Goal: Task Accomplishment & Management: Complete application form

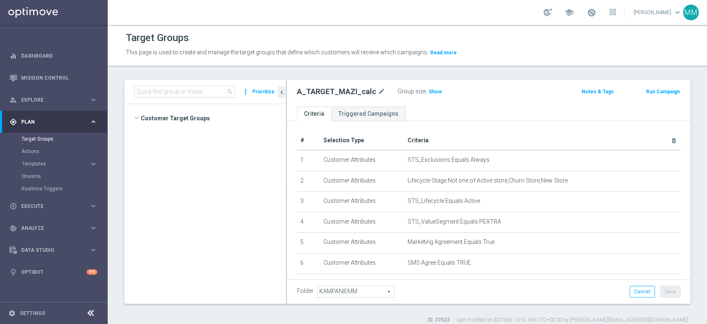
scroll to position [1839, 0]
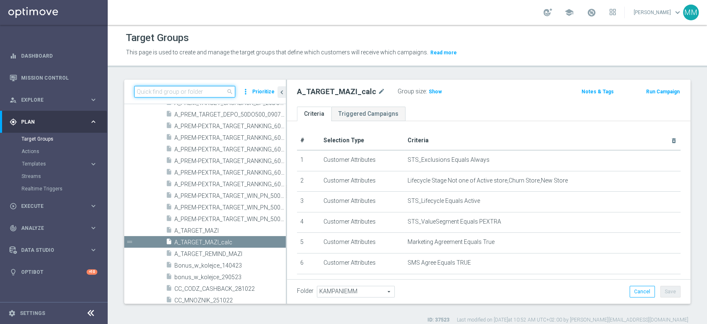
click at [192, 90] on input at bounding box center [184, 92] width 101 height 12
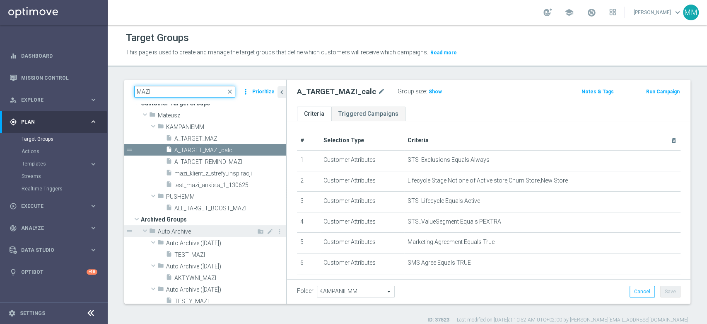
scroll to position [0, 0]
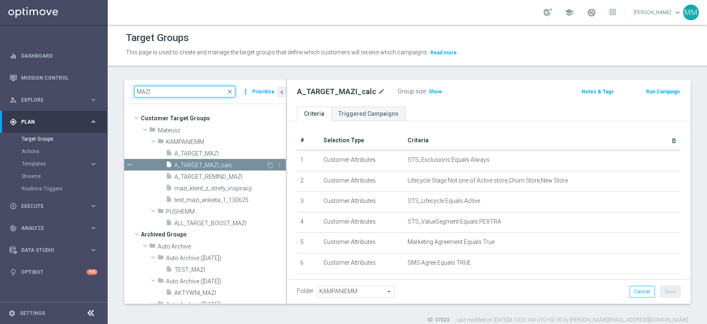
type input "MAZI"
click at [266, 163] on div "content_copy more_vert" at bounding box center [275, 166] width 18 height 9
click at [267, 163] on icon "content_copy" at bounding box center [270, 165] width 7 height 7
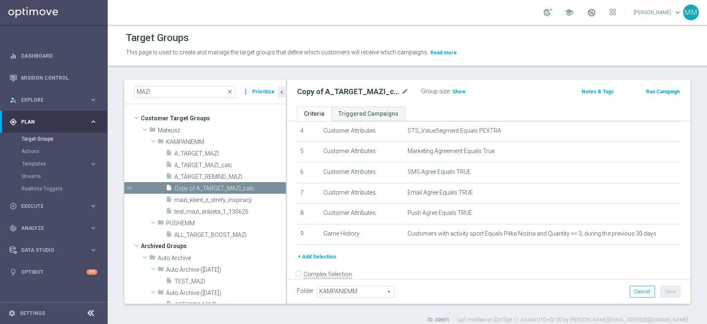
scroll to position [92, 0]
click at [406, 89] on icon "mode_edit" at bounding box center [404, 92] width 7 height 10
click at [428, 106] on ul "Criteria Triggered Campaigns" at bounding box center [488, 113] width 403 height 14
click at [367, 94] on input "A_TARGET_MAZI_calc" at bounding box center [353, 93] width 112 height 12
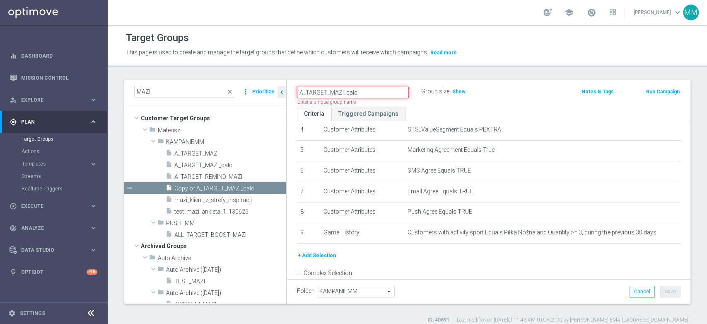
click at [367, 94] on input "A_TARGET_MAZI_calc" at bounding box center [353, 93] width 112 height 12
paste input "PEXTRA_TARGET_WAGER_DO_2500_220825"
type input "A_PEXTRA_TARGET_WAGER_DO_2500_220825"
click at [423, 102] on div "A_PEXTRA_TARGET_WAGER_DO_2500_220825 Group size : Show Notes & Tags Run Campaign" at bounding box center [488, 93] width 403 height 27
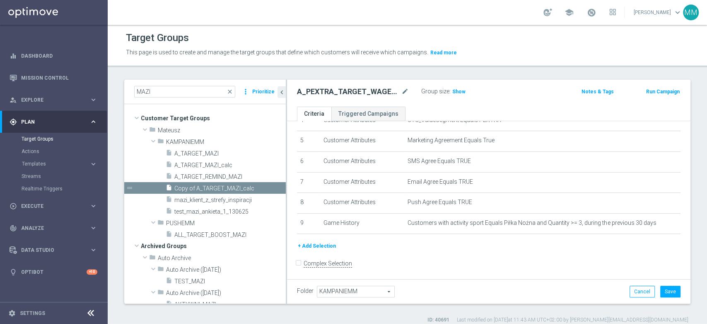
scroll to position [104, 0]
click at [660, 291] on button "Save" at bounding box center [670, 291] width 20 height 12
click at [268, 188] on icon "content_copy" at bounding box center [271, 188] width 7 height 7
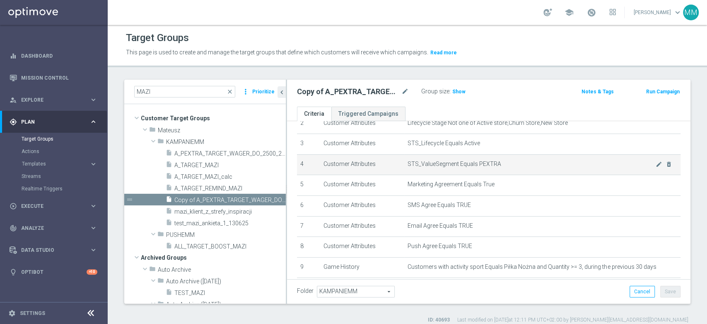
scroll to position [12, 0]
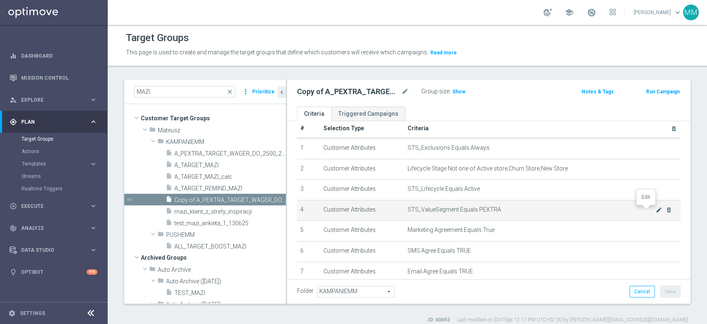
click at [656, 208] on icon "mode_edit" at bounding box center [659, 209] width 7 height 7
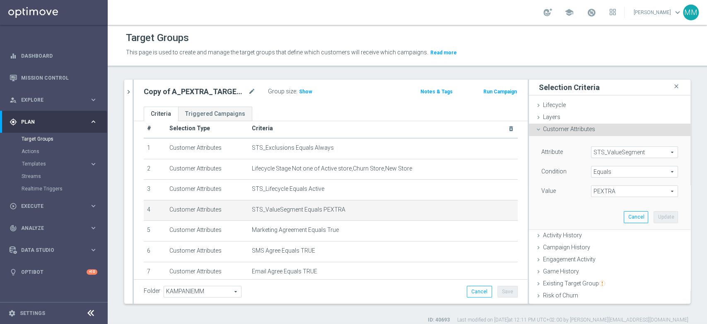
click at [613, 190] on span "PEXTRA" at bounding box center [635, 191] width 86 height 11
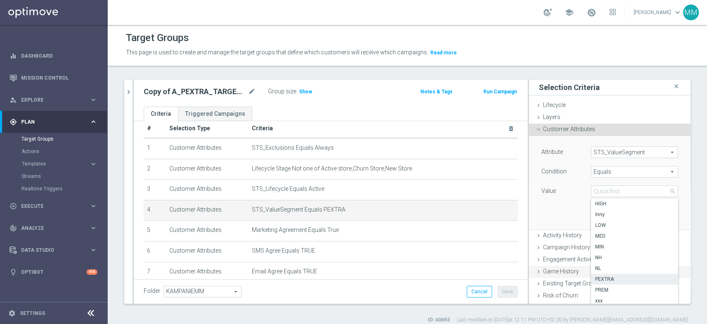
click at [603, 285] on label "PREM" at bounding box center [634, 289] width 87 height 11
type input "PREM"
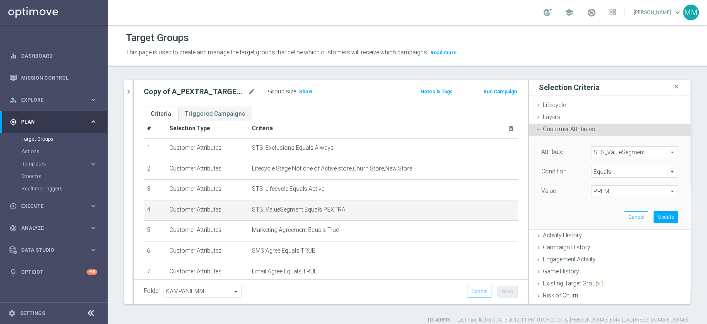
click at [550, 197] on div "Value" at bounding box center [560, 191] width 50 height 13
click at [659, 218] on button "Update" at bounding box center [666, 217] width 24 height 12
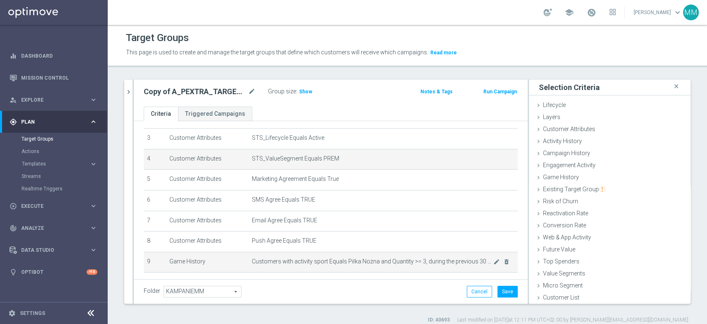
scroll to position [95, 0]
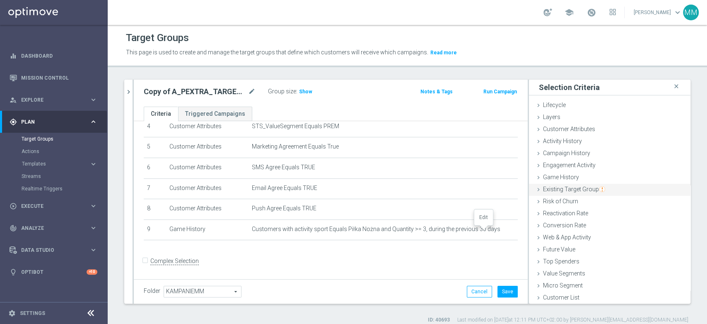
drag, startPoint x: 484, startPoint y: 229, endPoint x: 563, endPoint y: 187, distance: 89.1
click at [0, 0] on icon "mode_edit" at bounding box center [0, 0] width 0 height 0
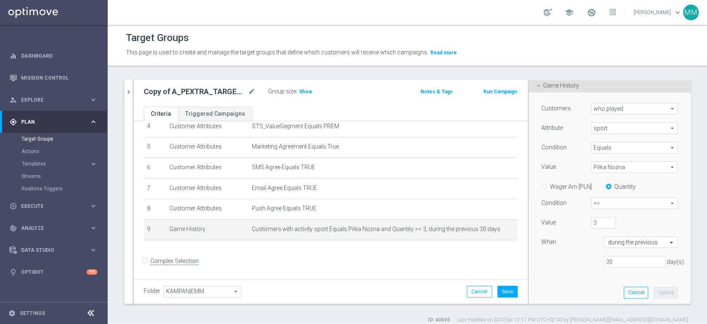
scroll to position [92, 0]
click at [629, 291] on button "Cancel" at bounding box center [636, 292] width 24 height 12
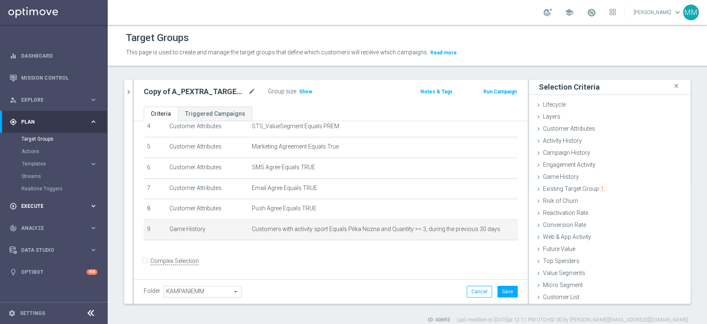
scroll to position [0, 0]
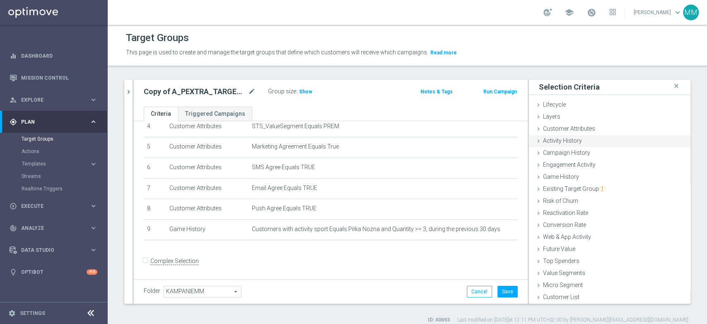
click at [592, 136] on div "Activity History done" at bounding box center [610, 141] width 162 height 12
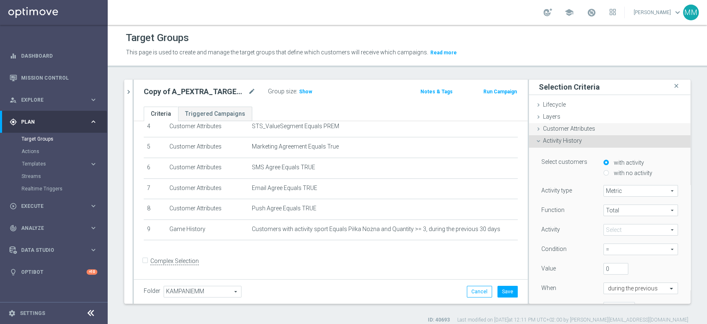
click at [588, 129] on div "Customer Attributes done selection updated" at bounding box center [610, 129] width 162 height 12
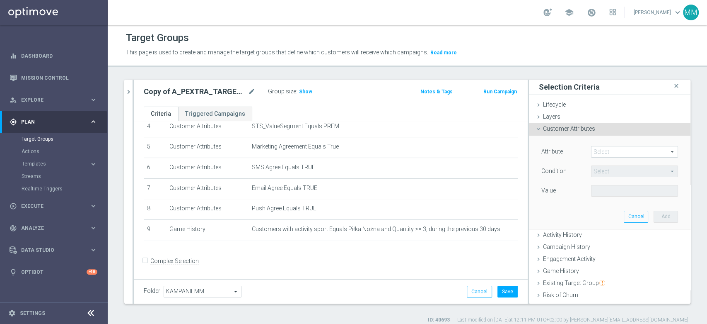
click at [605, 154] on span at bounding box center [635, 151] width 86 height 11
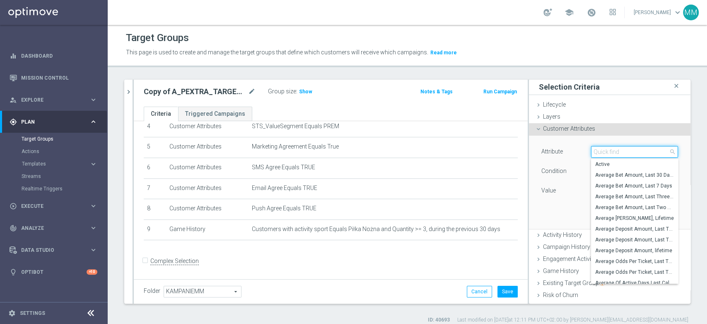
click at [605, 154] on input "search" at bounding box center [634, 152] width 87 height 12
type input "B"
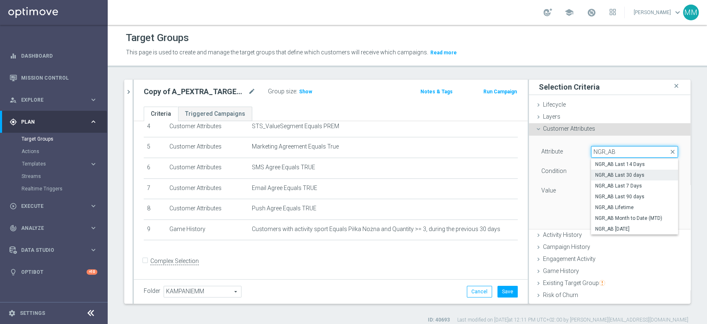
type input "NGR_AB"
click at [624, 176] on span "NGR_AB Last 30 days" at bounding box center [634, 174] width 79 height 7
type input "NGR_AB Last 30 days"
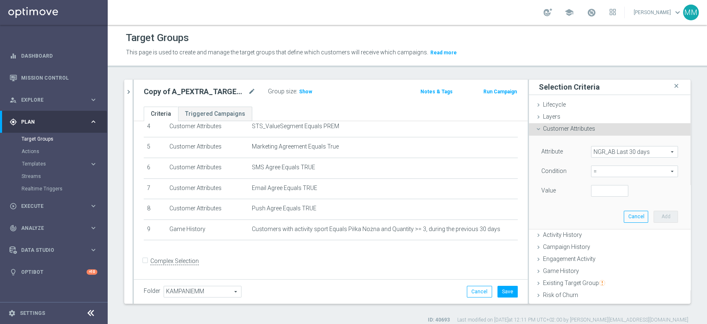
click at [603, 172] on span "=" at bounding box center [635, 171] width 86 height 11
click at [604, 226] on span ">" at bounding box center [634, 226] width 79 height 7
type input ">"
click at [593, 191] on input "number" at bounding box center [609, 191] width 37 height 12
type input "0"
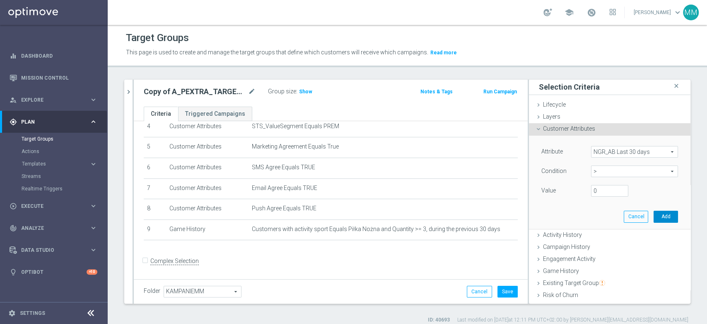
click at [654, 211] on button "Add" at bounding box center [666, 216] width 24 height 12
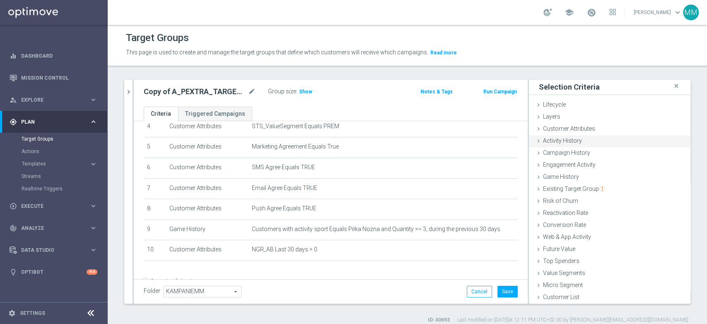
click at [568, 142] on span "Activity History" at bounding box center [562, 140] width 39 height 7
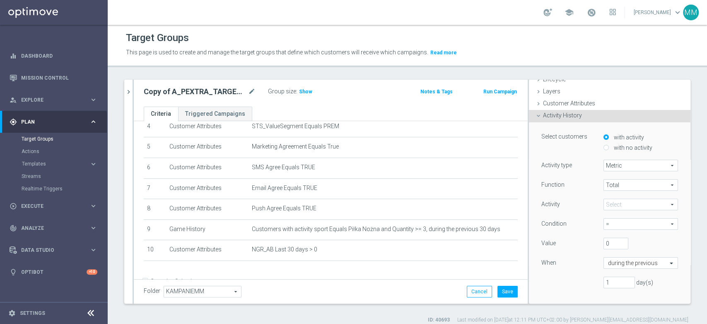
scroll to position [46, 0]
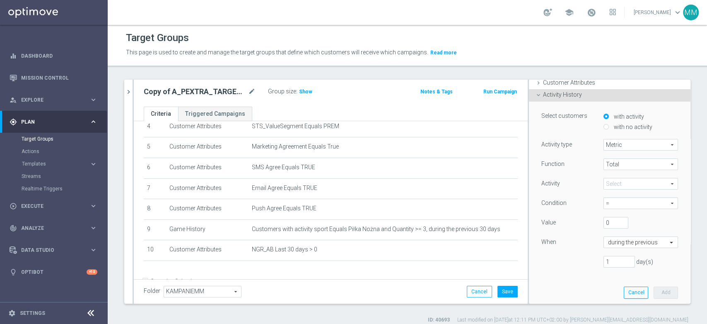
click at [619, 185] on span at bounding box center [641, 183] width 74 height 11
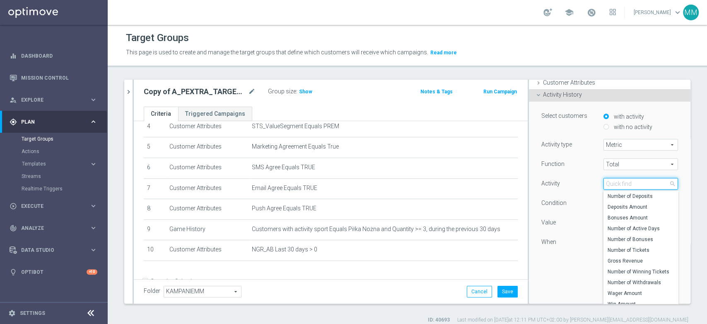
click at [619, 185] on input "search" at bounding box center [641, 184] width 75 height 12
click at [249, 92] on icon "mode_edit" at bounding box center [251, 92] width 7 height 10
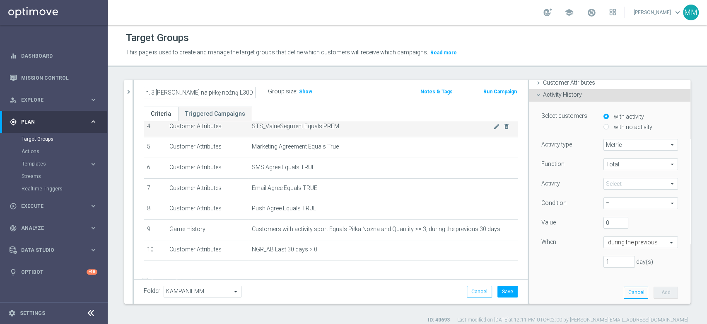
scroll to position [0, 0]
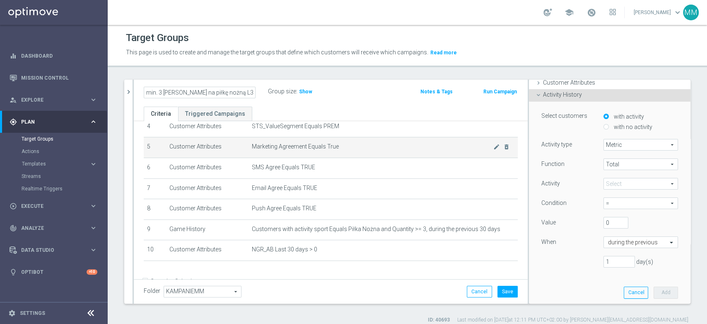
type input "min. 3 [PERSON_NAME] na piłkę nożną L30D"
click at [336, 157] on td "Marketing Agreement Equals True mode_edit delete_forever" at bounding box center [383, 147] width 269 height 21
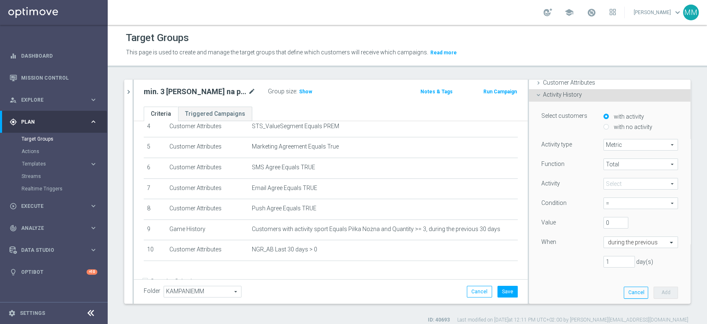
click at [250, 89] on icon "mode_edit" at bounding box center [251, 92] width 7 height 10
paste input "A_PREM_TARGET_WAGER_DO_1200_220825"
type input "A_PREM_TARGET_WAGER_DO_1200_220825"
click at [264, 105] on div "A_PREM_TARGET_WAGER_DO_1200_220825 Group size : Show Notes & Tags Run Campaign" at bounding box center [331, 93] width 394 height 27
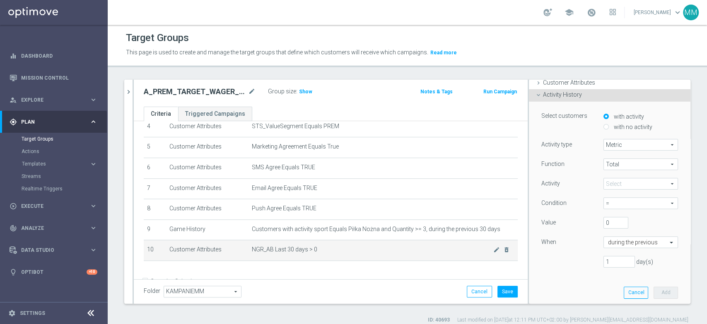
scroll to position [116, 0]
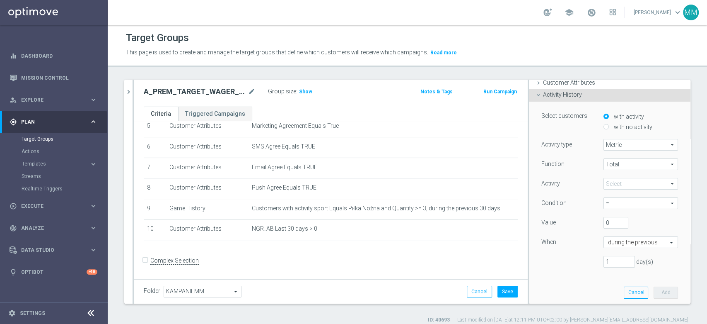
click at [614, 183] on span at bounding box center [641, 183] width 74 height 11
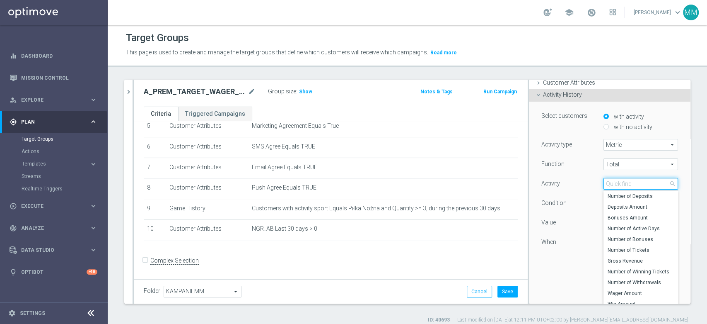
click at [619, 185] on input "search" at bounding box center [641, 184] width 75 height 12
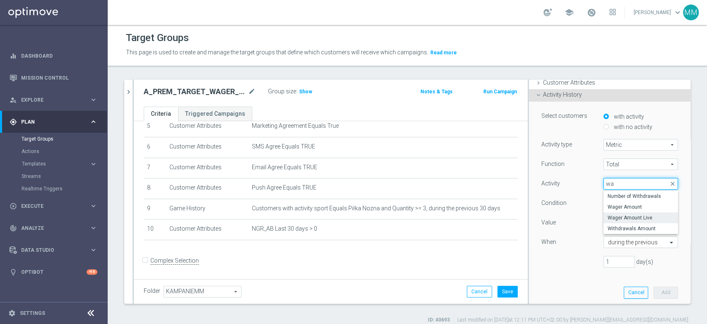
type input "wa"
click at [622, 214] on span "Wager Amount Live" at bounding box center [641, 217] width 66 height 7
type input "Wager Amount Live"
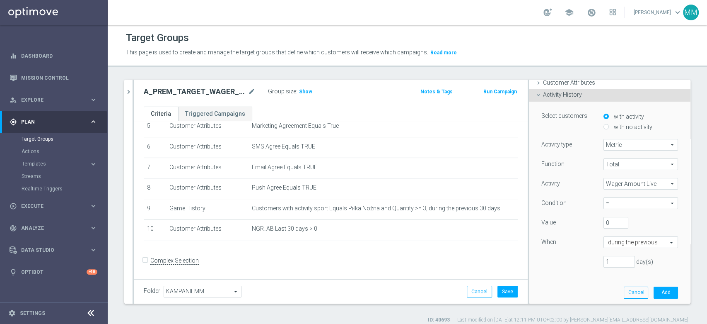
click at [620, 182] on span "Wager Amount Live" at bounding box center [641, 183] width 74 height 11
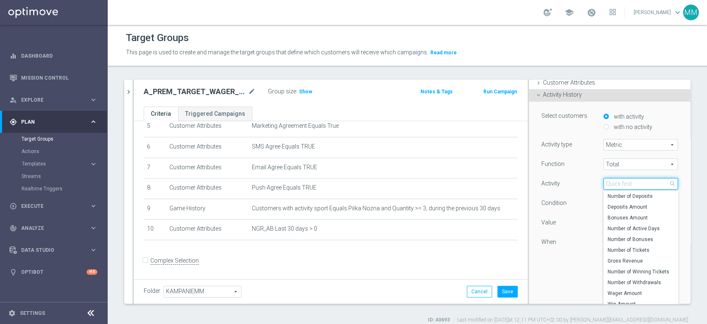
click at [620, 182] on input "search" at bounding box center [641, 184] width 75 height 12
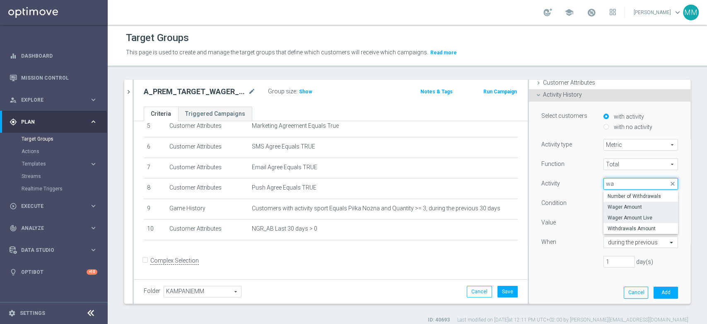
type input "wa"
click at [618, 208] on span "Wager Amount" at bounding box center [641, 206] width 66 height 7
type input "Wager Amount"
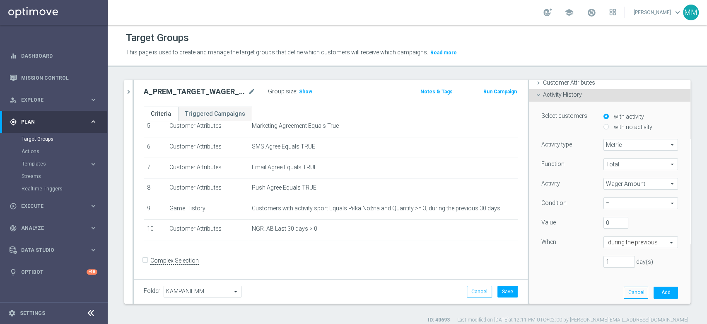
click at [618, 205] on span "=" at bounding box center [641, 203] width 74 height 11
click at [613, 268] on span "<=" at bounding box center [641, 269] width 66 height 7
type input "<="
drag, startPoint x: 602, startPoint y: 220, endPoint x: 583, endPoint y: 218, distance: 19.6
click at [583, 218] on div "Value 0" at bounding box center [609, 223] width 149 height 13
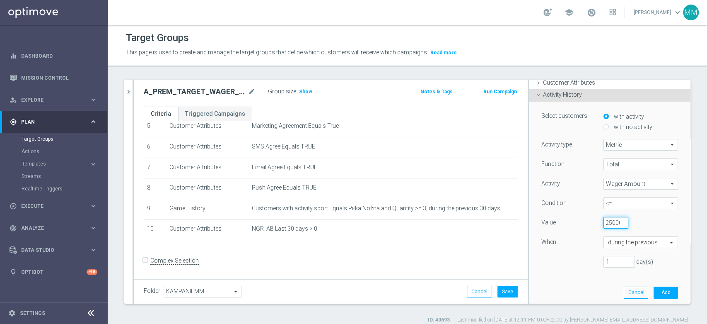
scroll to position [0, 4]
type input "25000"
click at [606, 237] on div "during the previous" at bounding box center [641, 242] width 75 height 12
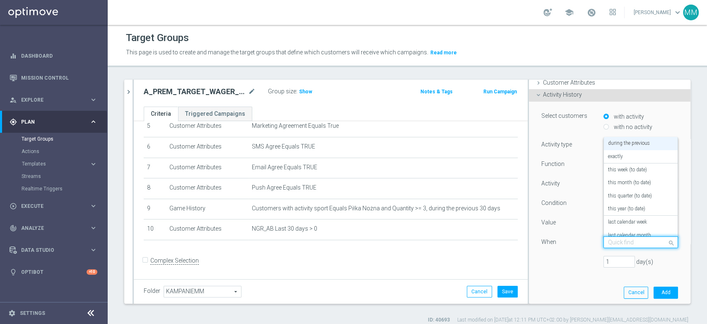
scroll to position [0, 0]
click at [610, 221] on label "last calendar week" at bounding box center [627, 222] width 39 height 7
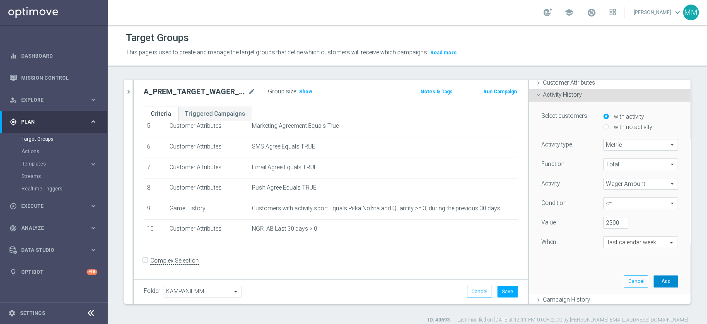
click at [654, 278] on button "Add" at bounding box center [666, 281] width 24 height 12
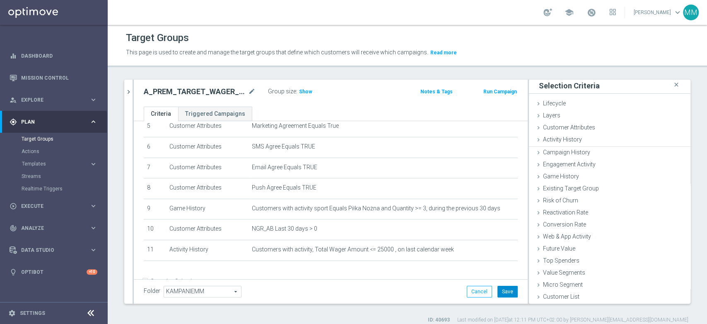
scroll to position [0, 0]
drag, startPoint x: 502, startPoint y: 295, endPoint x: 497, endPoint y: 285, distance: 10.7
click at [502, 294] on button "Save" at bounding box center [507, 291] width 20 height 12
click at [299, 94] on h3 "Show" at bounding box center [305, 91] width 15 height 9
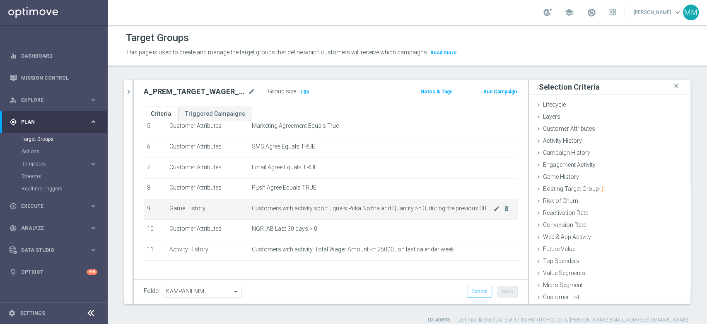
click at [355, 207] on span "Customers with activity sport Equals Piłka Nożna and Quantity >= 3, during the …" at bounding box center [372, 208] width 241 height 7
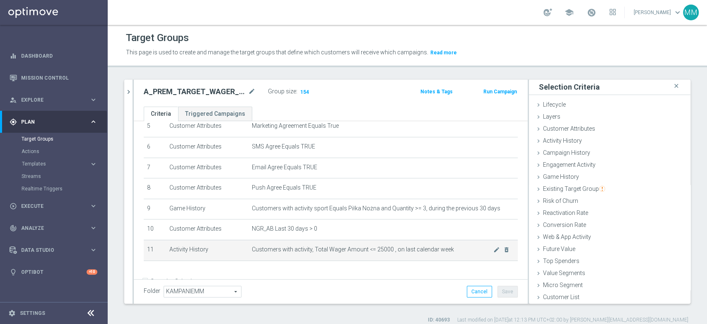
click at [342, 251] on span "Customers with activity, Total Wager Amount <= 25000 , on last calendar week" at bounding box center [372, 249] width 241 height 7
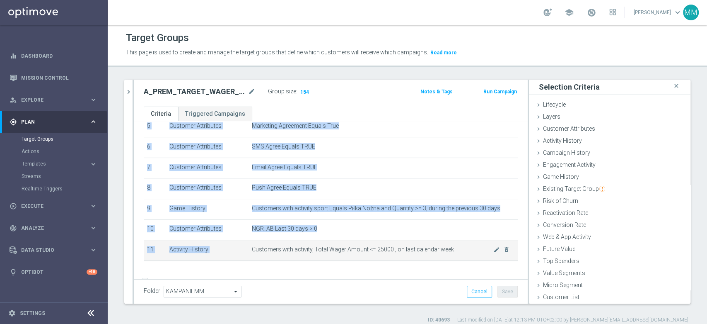
click at [342, 251] on span "Customers with activity, Total Wager Amount <= 25000 , on last calendar week" at bounding box center [372, 249] width 241 height 7
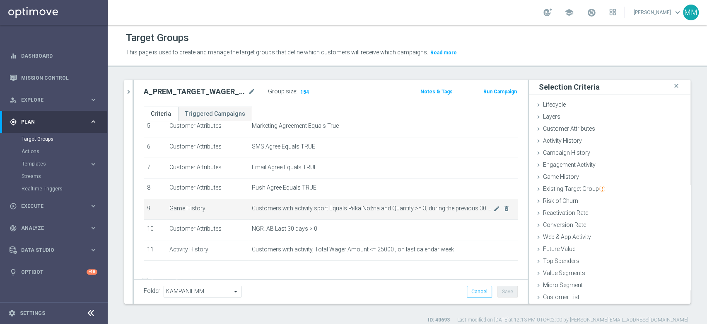
click at [330, 215] on td "Customers with activity sport Equals Piłka Nożna and Quantity >= 3, during the …" at bounding box center [383, 208] width 269 height 21
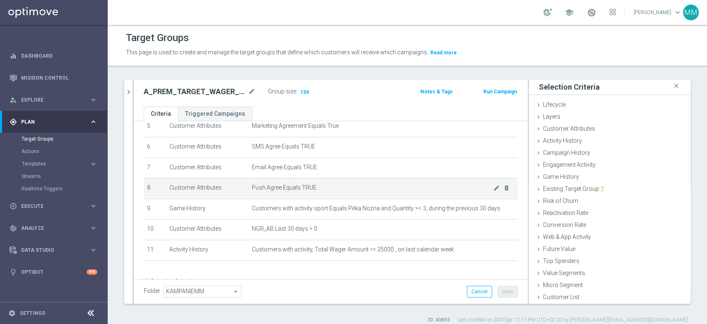
click at [318, 186] on span "Push Agree Equals TRUE" at bounding box center [372, 187] width 241 height 7
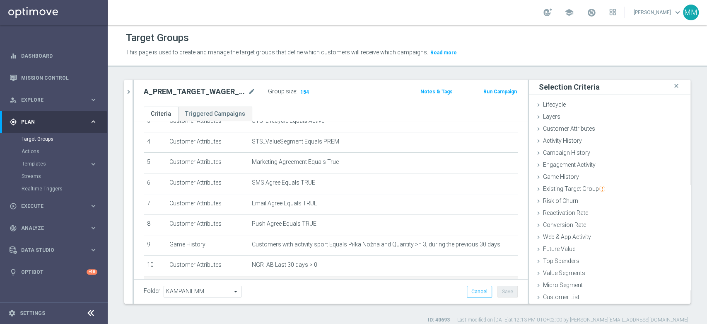
scroll to position [137, 0]
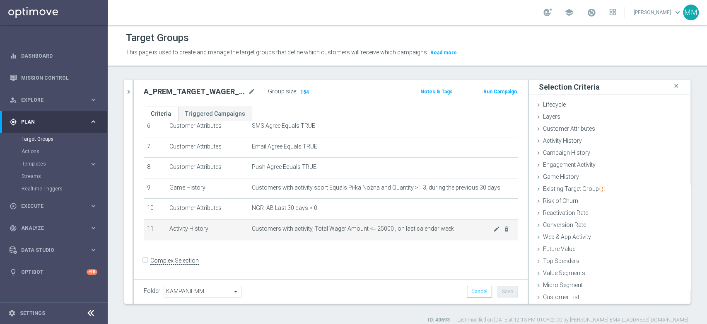
click at [351, 225] on td "Customers with activity, Total Wager Amount <= 25000 , on last calendar week mo…" at bounding box center [383, 229] width 269 height 21
click at [352, 225] on td "Customers with activity, Total Wager Amount <= 25000 , on last calendar week mo…" at bounding box center [383, 229] width 269 height 21
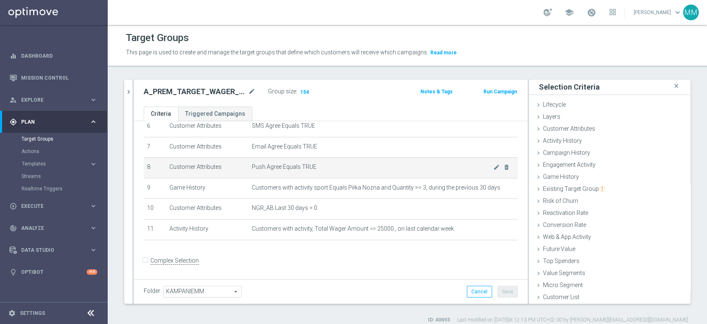
click at [331, 174] on td "Push Agree Equals TRUE mode_edit delete_forever" at bounding box center [383, 167] width 269 height 21
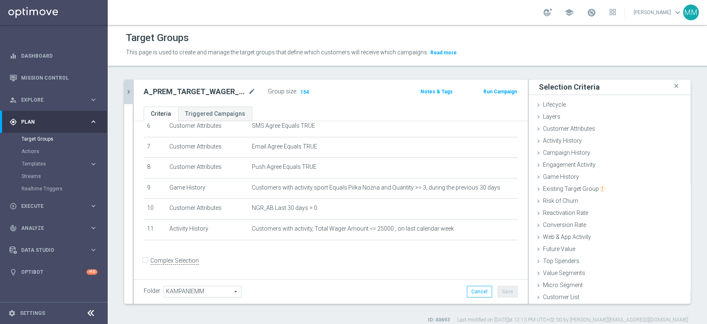
click at [129, 86] on button "chevron_right" at bounding box center [128, 92] width 8 height 24
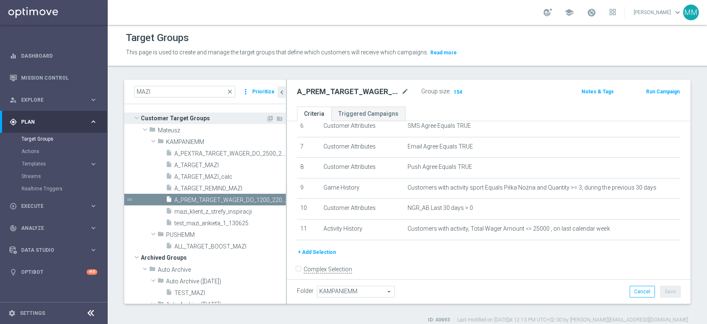
scroll to position [15, 0]
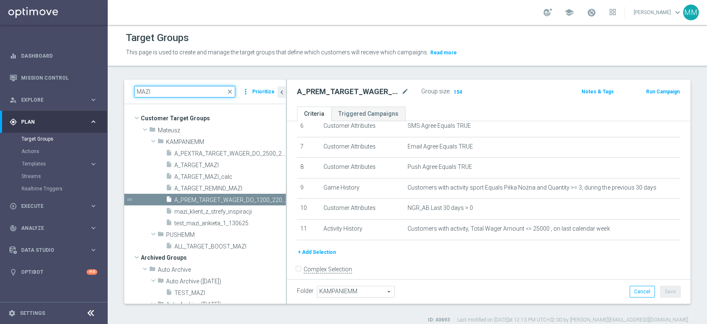
click at [193, 92] on input "MAZI" at bounding box center [184, 92] width 101 height 12
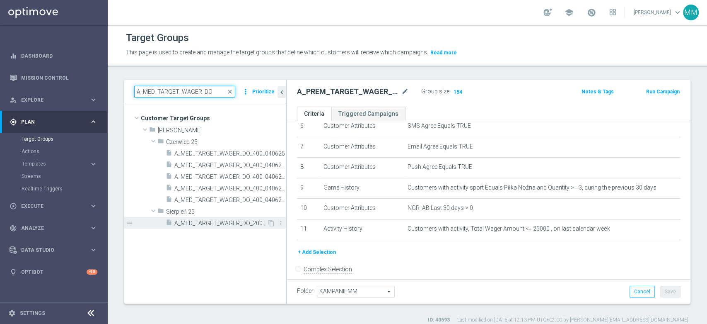
type input "A_MED_TARGET_WAGER_DO"
click at [224, 218] on div "insert_drive_file A_MED_TARGET_WAGER_DO_200_220825" at bounding box center [216, 223] width 101 height 12
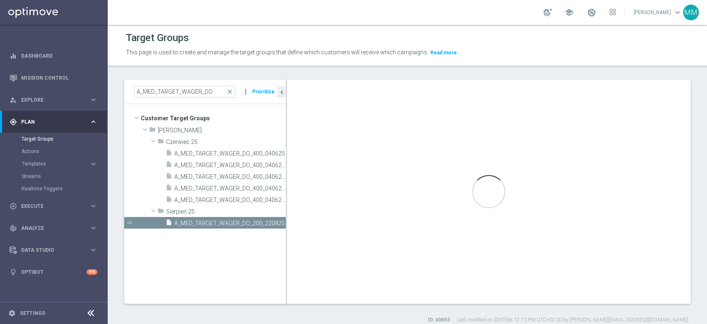
type input "Sierpień 25"
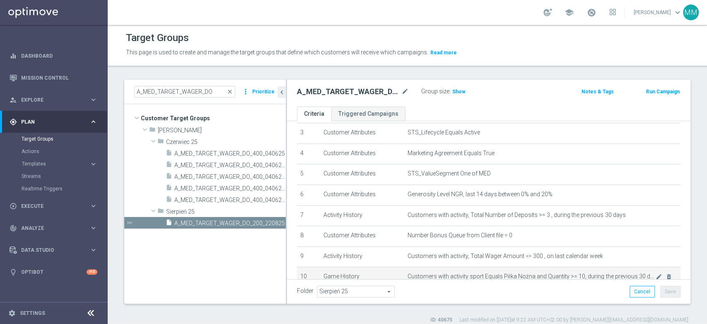
scroll to position [125, 0]
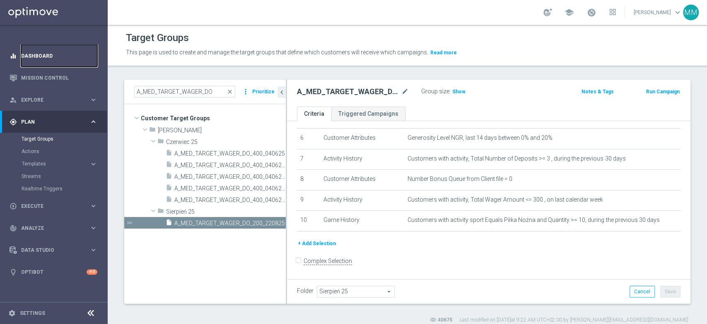
click at [47, 56] on link "Dashboard" at bounding box center [59, 56] width 76 height 22
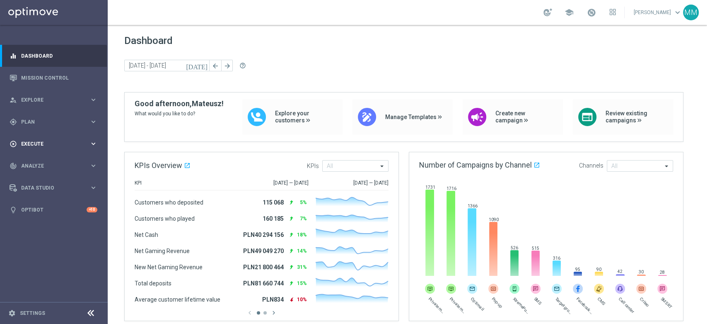
click at [40, 140] on div "play_circle_outline Execute" at bounding box center [50, 143] width 80 height 7
click at [43, 162] on link "Campaign Builder" at bounding box center [54, 160] width 65 height 7
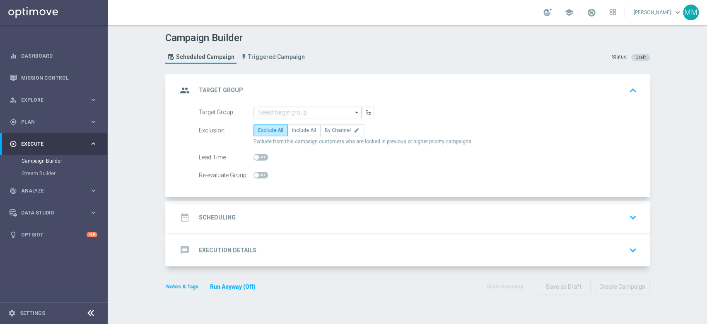
click at [290, 104] on div "group Target Group keyboard_arrow_up" at bounding box center [408, 90] width 483 height 32
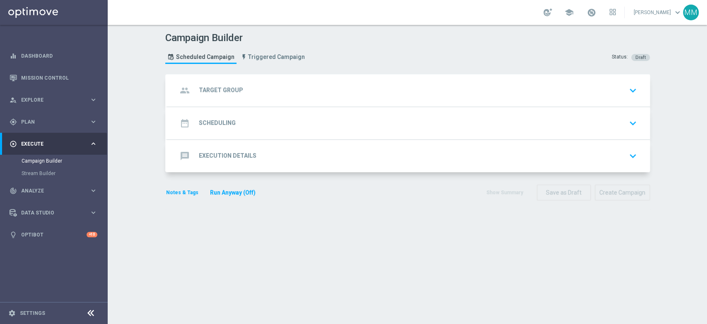
click at [274, 89] on div "group Target Group keyboard_arrow_down" at bounding box center [408, 90] width 463 height 16
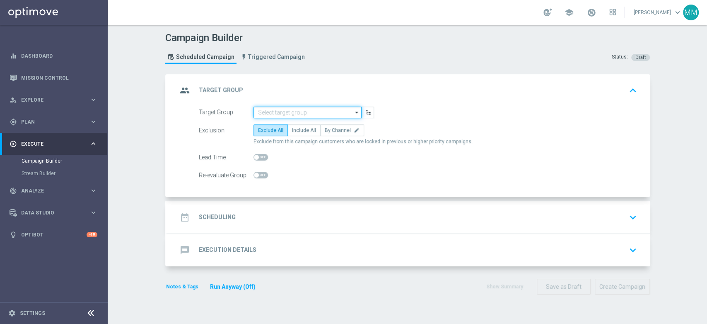
click at [285, 111] on input at bounding box center [308, 112] width 108 height 12
paste input "A_PREM_TARGET_WAGER_DO_1200_220825"
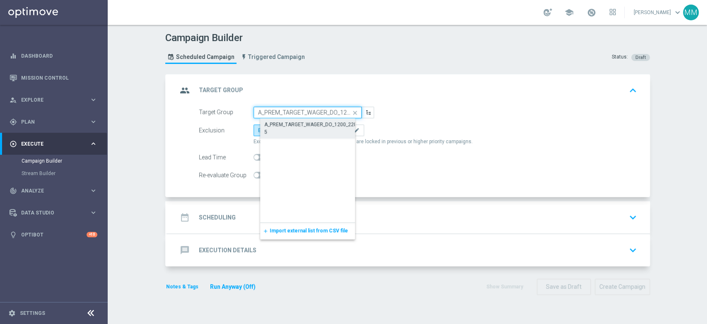
scroll to position [0, 19]
click at [290, 127] on div "A_PREM_TARGET_WAGER_DO_1200_220825" at bounding box center [314, 128] width 100 height 15
type input "A_PREM_TARGET_WAGER_DO_1200_220825"
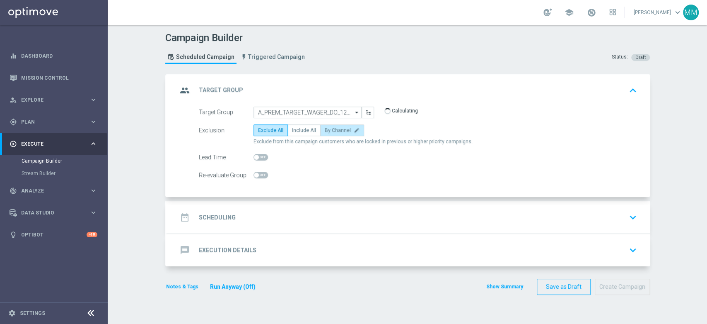
click at [329, 131] on span "By Channel" at bounding box center [338, 130] width 26 height 6
click at [329, 131] on input "By Channel edit" at bounding box center [327, 131] width 5 height 5
radio input "true"
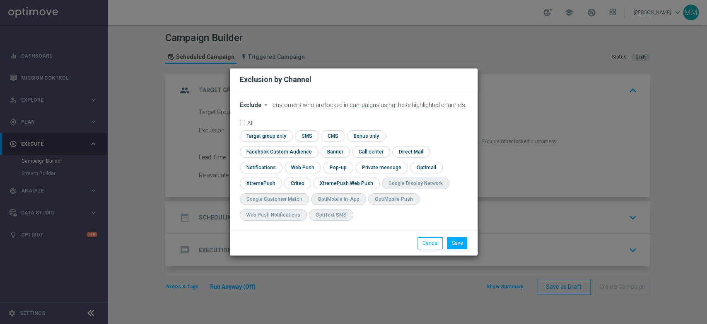
click at [263, 108] on icon "arrow_drop_down" at bounding box center [266, 104] width 7 height 7
click at [262, 129] on div "Include" at bounding box center [255, 124] width 31 height 10
click at [257, 108] on span "Include" at bounding box center [250, 104] width 20 height 7
click at [0, 0] on span "Include" at bounding box center [0, 0] width 0 height 0
click at [276, 141] on input "checkbox" at bounding box center [265, 135] width 51 height 11
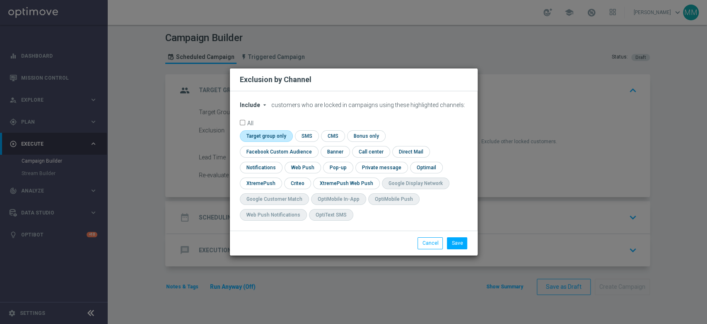
checkbox input "true"
click at [283, 153] on input "checkbox" at bounding box center [277, 151] width 75 height 11
checkbox input "true"
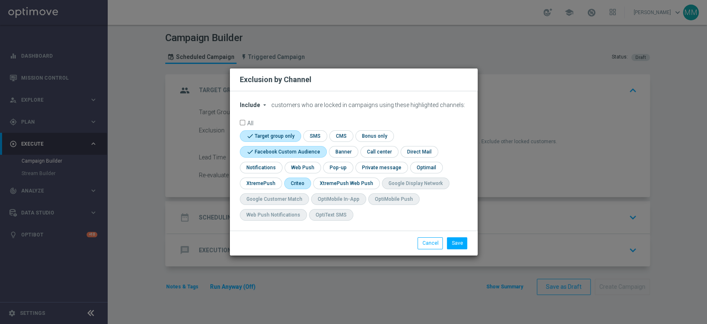
click at [295, 179] on input "checkbox" at bounding box center [297, 182] width 26 height 11
checkbox input "true"
click at [450, 243] on button "Save" at bounding box center [457, 243] width 20 height 12
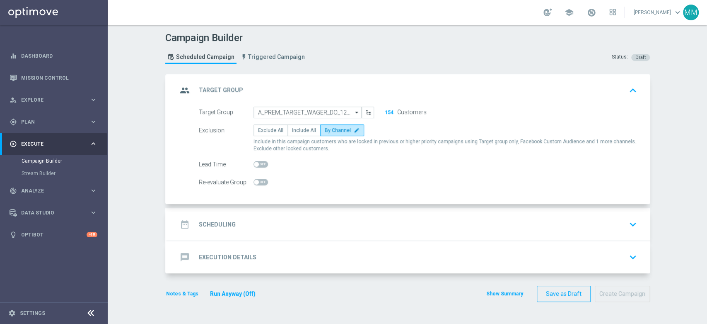
click at [306, 212] on div "date_range Scheduling keyboard_arrow_down" at bounding box center [408, 224] width 483 height 32
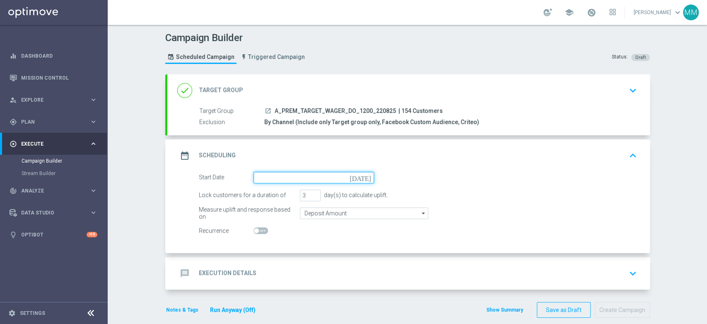
click at [285, 176] on input at bounding box center [314, 177] width 121 height 12
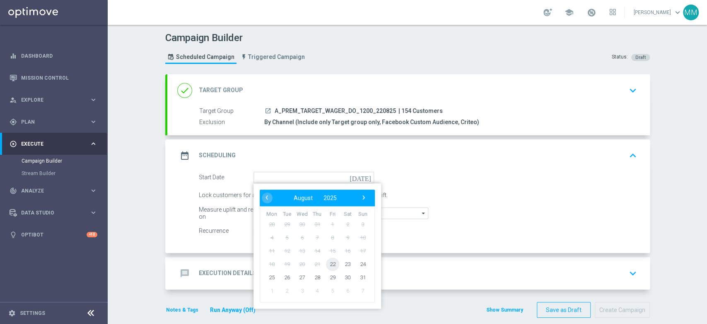
click at [326, 265] on span "22" at bounding box center [332, 263] width 13 height 13
type input "[DATE]"
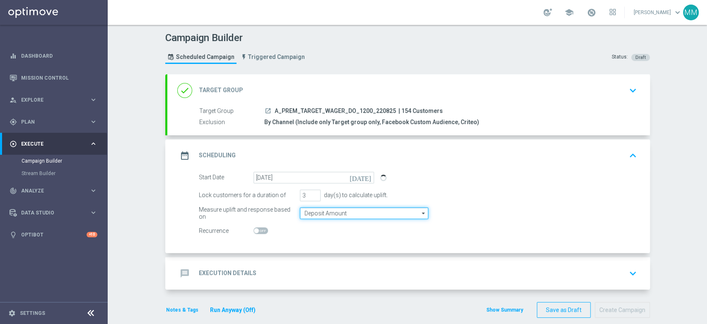
click at [312, 217] on input "Deposit Amount" at bounding box center [364, 213] width 128 height 12
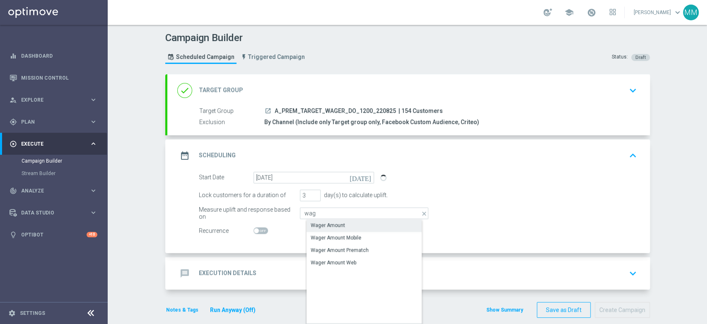
click at [315, 224] on div "Wager Amount" at bounding box center [328, 224] width 34 height 7
type input "Wager Amount"
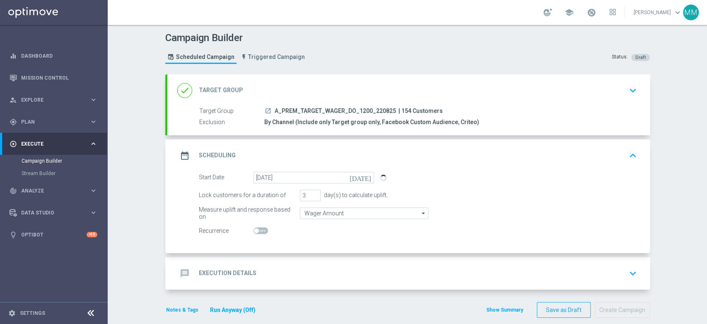
click at [290, 258] on div "message Execution Details keyboard_arrow_down" at bounding box center [408, 273] width 483 height 32
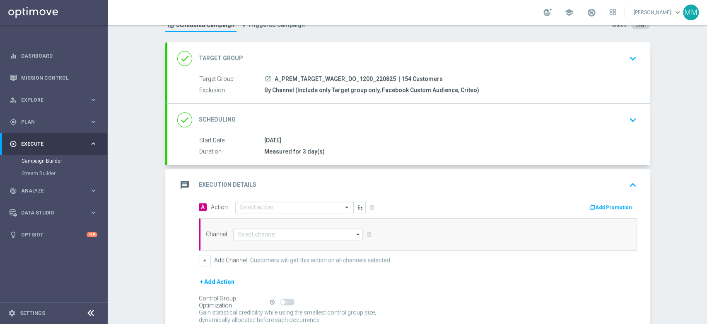
scroll to position [62, 0]
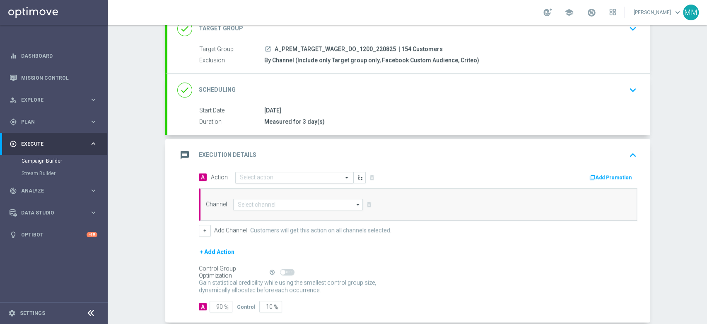
click at [254, 177] on input "text" at bounding box center [286, 177] width 92 height 7
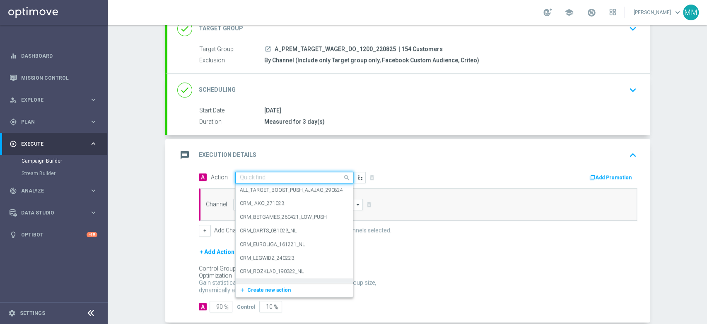
paste input "A_PREM_TARGET_WAGER_DO_1200_220825"
type input "A_PREM_TARGET_WAGER_DO_1200_220825"
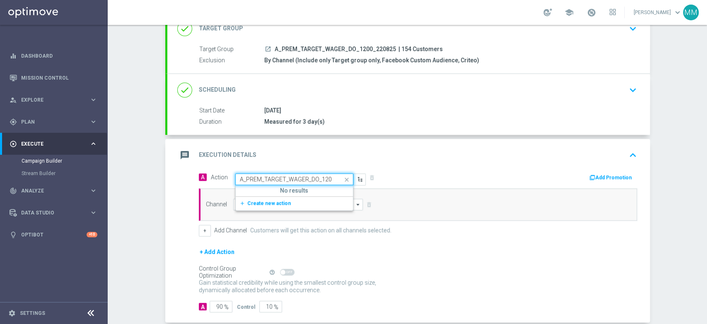
scroll to position [0, 22]
click at [265, 198] on button "add_new Create new action" at bounding box center [293, 203] width 114 height 10
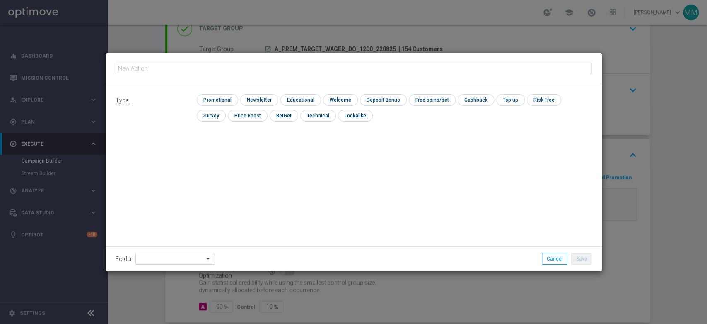
type input "A_PREM_TARGET_WAGER_DO_1200_220825"
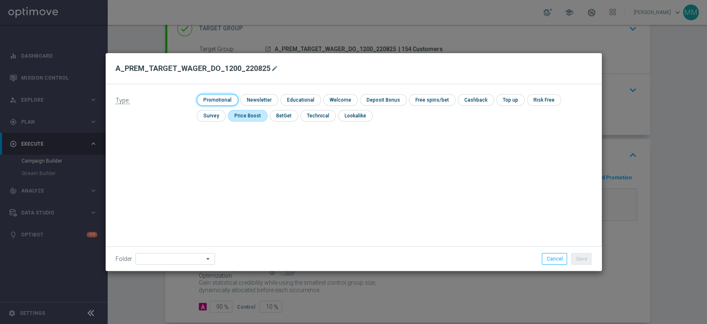
drag, startPoint x: 205, startPoint y: 96, endPoint x: 205, endPoint y: 111, distance: 15.7
click at [206, 96] on input "checkbox" at bounding box center [216, 99] width 39 height 11
checkbox input "true"
click at [193, 251] on div "Folder arrow_drop_down Show Selected 0 of 475 !ARCHIVE" at bounding box center [354, 258] width 496 height 24
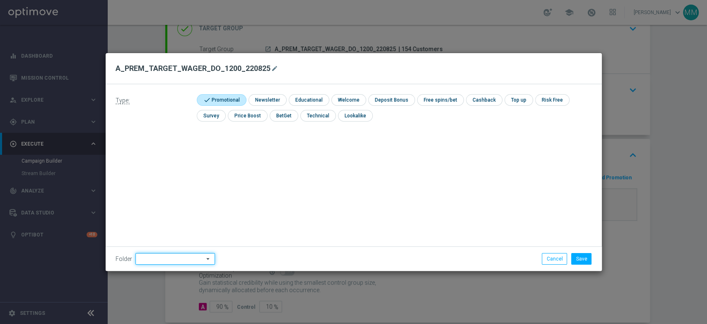
click at [193, 256] on input at bounding box center [175, 259] width 80 height 12
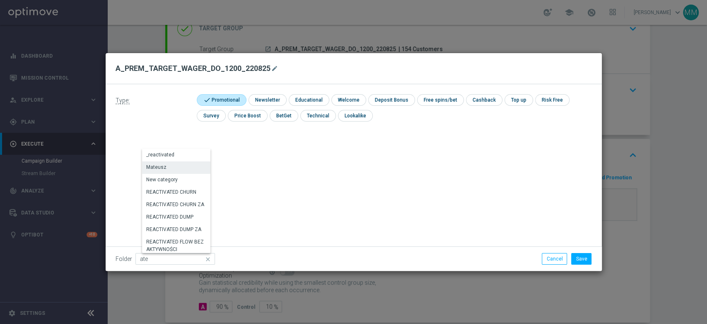
click at [183, 166] on div "Mateusz" at bounding box center [177, 167] width 70 height 12
type input "Mateusz"
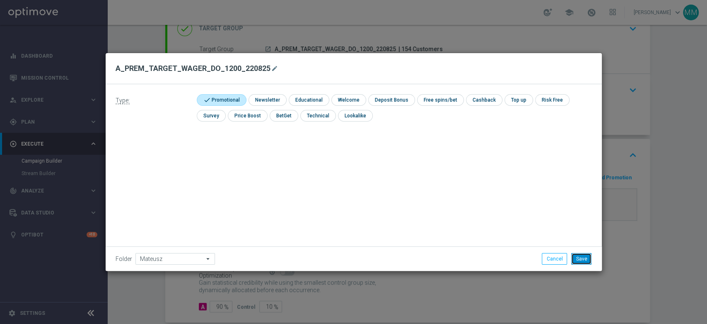
click at [577, 262] on button "Save" at bounding box center [581, 259] width 20 height 12
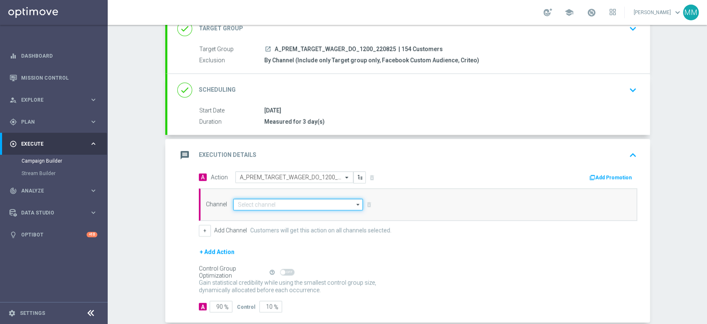
click at [332, 202] on input at bounding box center [298, 204] width 130 height 12
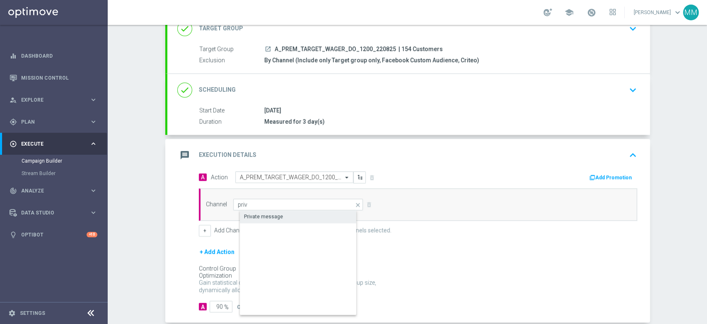
click at [305, 211] on div "Private message" at bounding box center [305, 216] width 130 height 12
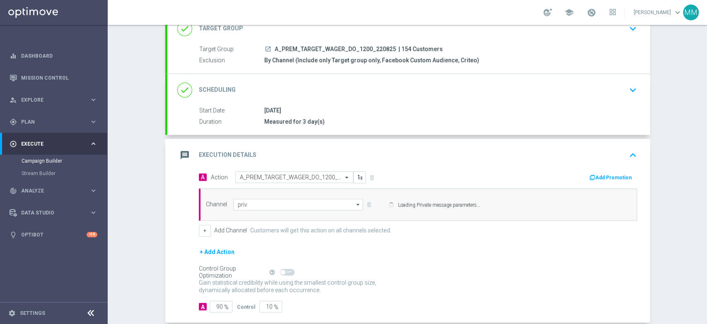
type input "Private message"
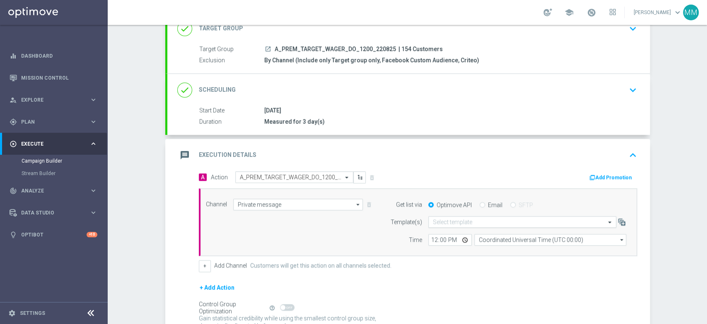
click at [484, 218] on input "text" at bounding box center [514, 221] width 162 height 7
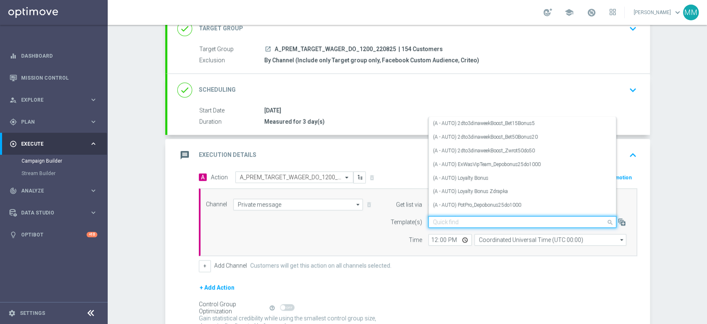
paste input "A_PREM_TARGET_WAGER_DO_1200_220825"
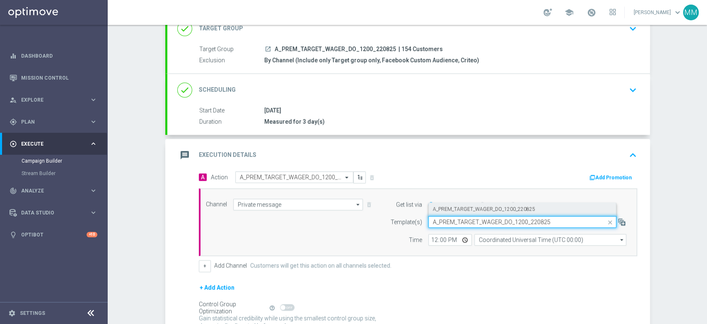
click at [466, 209] on label "A_PREM_TARGET_WAGER_DO_1200_220825" at bounding box center [484, 208] width 102 height 7
type input "A_PREM_TARGET_WAGER_DO_1200_220825"
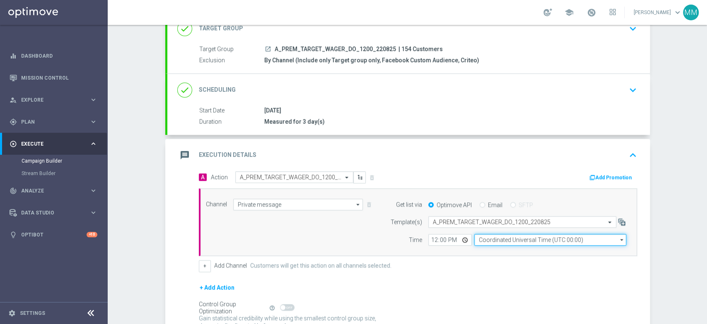
click at [496, 244] on input "Coordinated Universal Time (UTC 00:00)" at bounding box center [550, 240] width 152 height 12
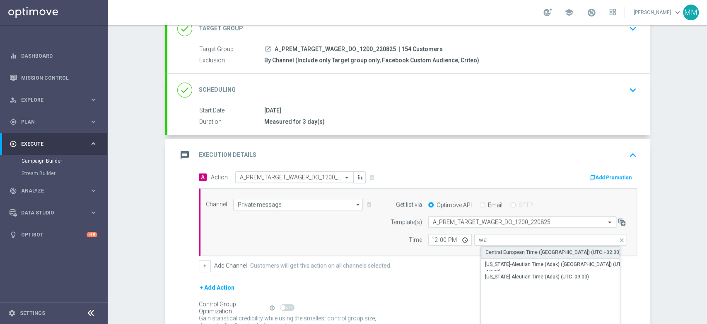
click at [493, 249] on div "Central European Time ([GEOGRAPHIC_DATA]) (UTC +02:00)" at bounding box center [552, 251] width 135 height 7
type input "Central European Time ([GEOGRAPHIC_DATA]) (UTC +02:00)"
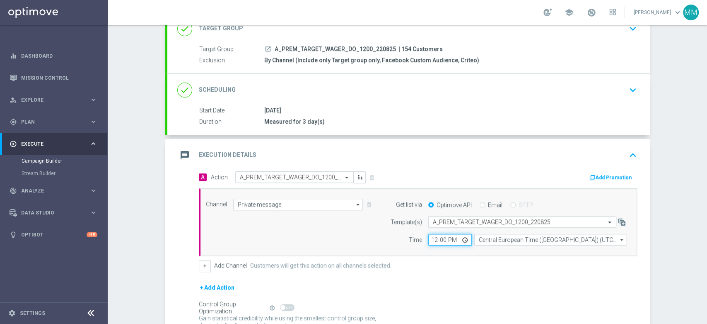
click at [430, 239] on input "12:00" at bounding box center [449, 240] width 43 height 12
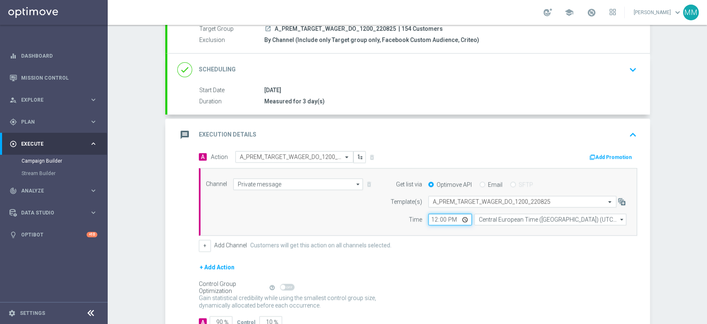
scroll to position [139, 0]
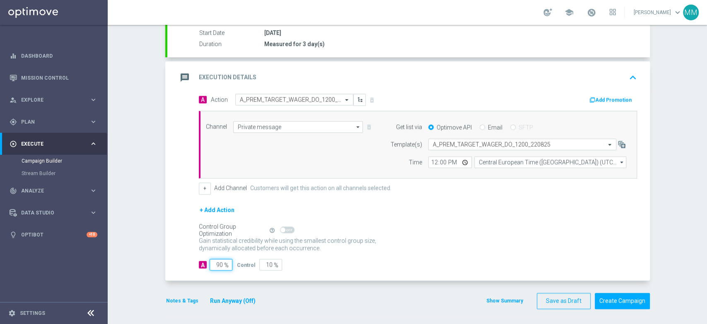
drag, startPoint x: 214, startPoint y: 261, endPoint x: 231, endPoint y: 263, distance: 17.1
click at [230, 263] on div "A 90 %" at bounding box center [218, 264] width 38 height 12
type input "9"
type input "91"
type input "98"
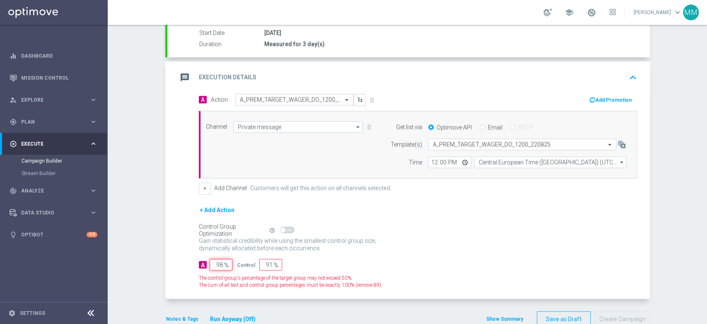
type input "2"
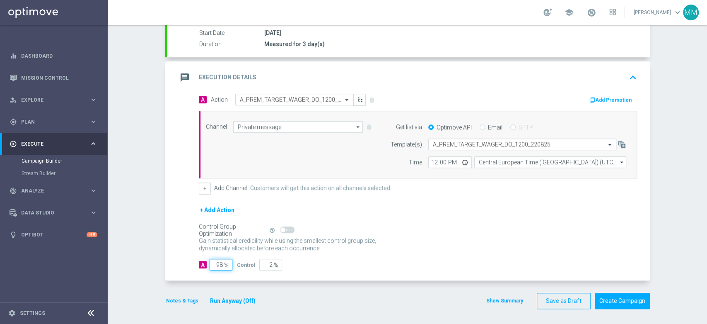
type input "98"
click at [435, 160] on input "12:00" at bounding box center [449, 162] width 43 height 12
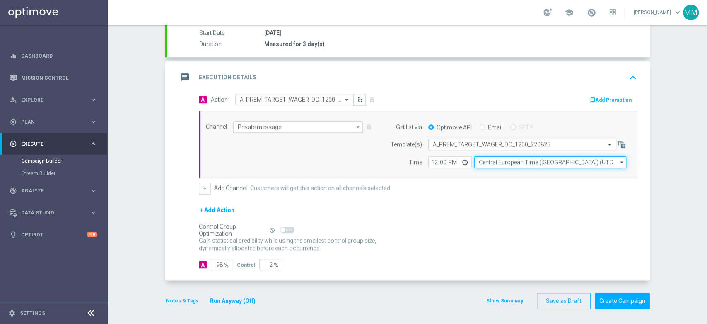
click at [526, 162] on input "Central European Time ([GEOGRAPHIC_DATA]) (UTC +02:00)" at bounding box center [550, 162] width 152 height 12
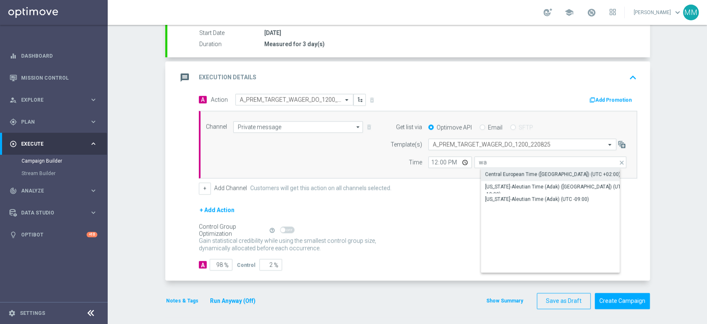
click at [510, 170] on div "Central European Time ([GEOGRAPHIC_DATA]) (UTC +02:00)" at bounding box center [552, 173] width 135 height 7
type input "Central European Time ([GEOGRAPHIC_DATA]) (UTC +02:00)"
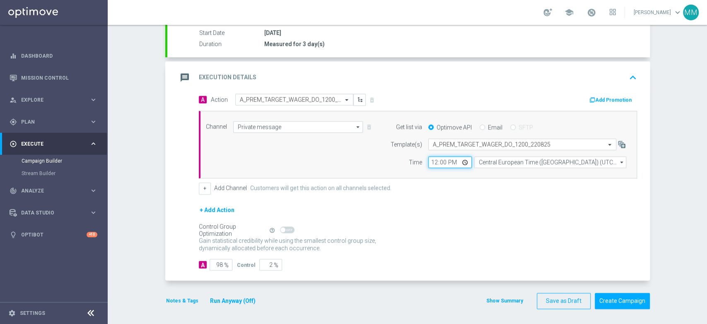
click at [428, 161] on input "12:00" at bounding box center [449, 162] width 43 height 12
type input "15:03"
drag, startPoint x: 215, startPoint y: 263, endPoint x: 226, endPoint y: 264, distance: 10.9
click at [226, 264] on input "98" at bounding box center [221, 264] width 23 height 12
type input "90"
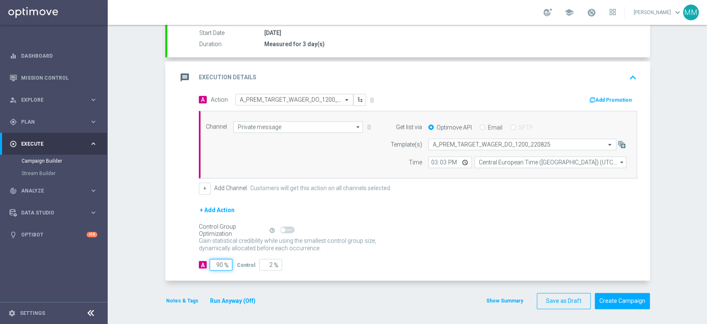
type input "10"
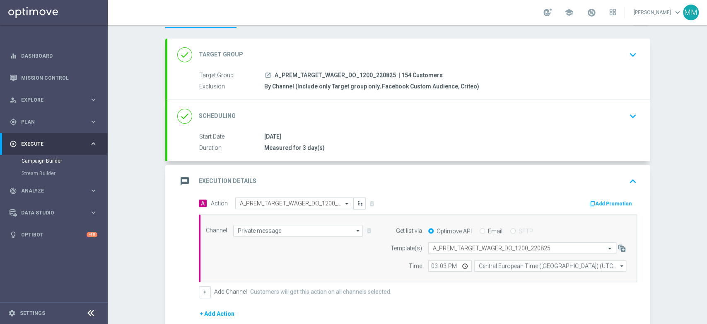
scroll to position [92, 0]
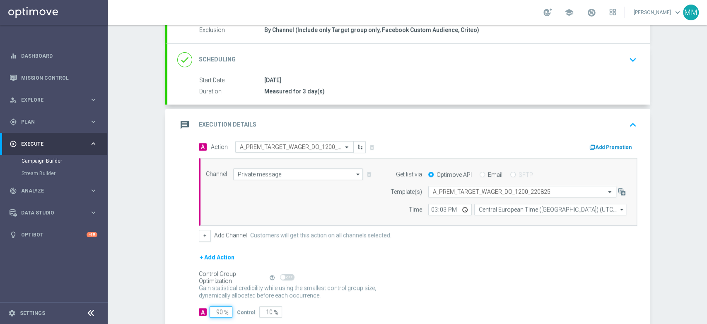
type input "90"
click at [602, 142] on button "Add Promotion" at bounding box center [612, 146] width 46 height 9
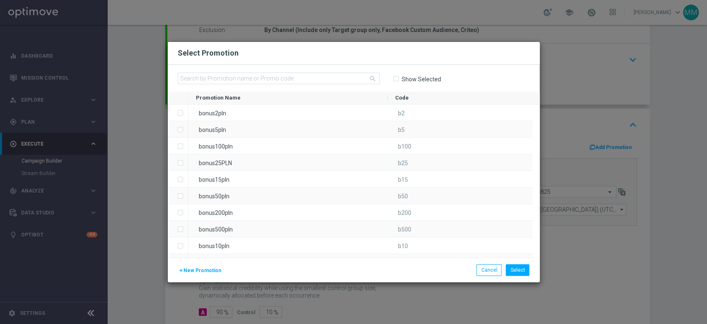
click at [190, 275] on div "add New Promotion Select Cancel" at bounding box center [354, 269] width 372 height 24
click at [191, 274] on button "add New Promotion" at bounding box center [200, 270] width 44 height 9
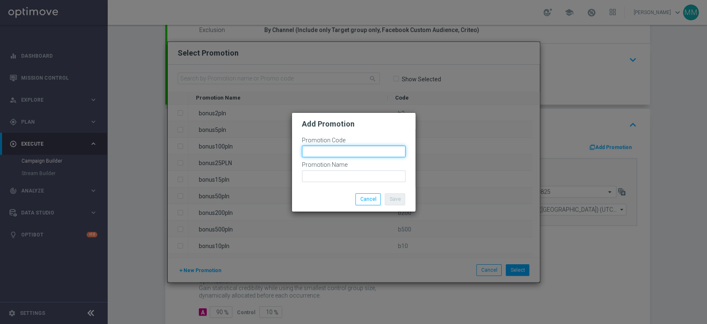
click at [339, 150] on input "text" at bounding box center [354, 151] width 104 height 12
paste input "170063"
type input "bonusapi_tg-170063"
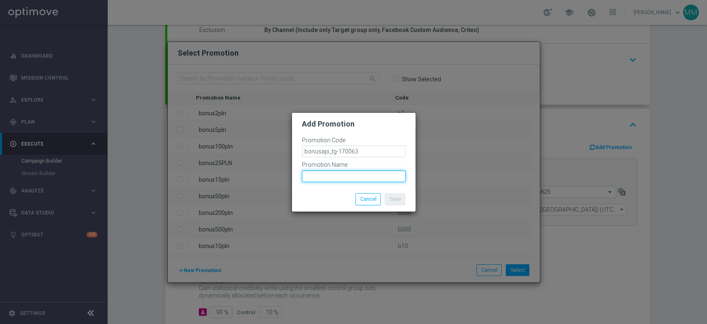
click at [353, 173] on input "text" at bounding box center [354, 176] width 104 height 12
paste input "bonusapi_tg-170063"
type input "bonusapi_tg-170063"
click at [402, 201] on button "Save" at bounding box center [395, 199] width 20 height 12
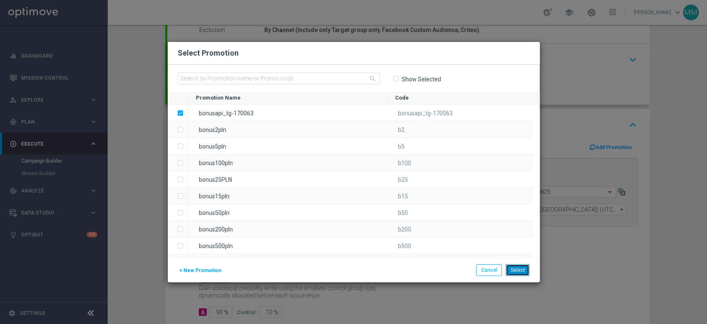
click at [524, 272] on button "Select" at bounding box center [518, 270] width 24 height 12
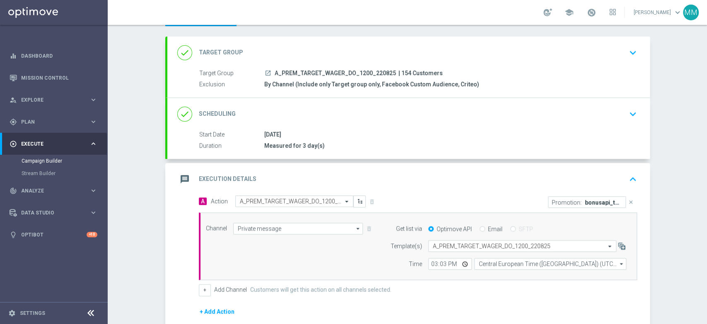
scroll to position [0, 0]
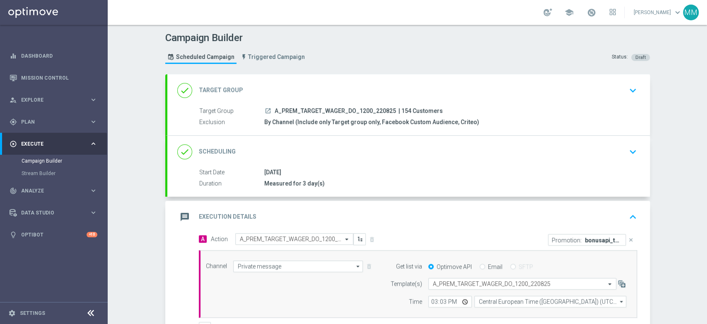
click at [312, 215] on div "message Execution Details keyboard_arrow_up" at bounding box center [408, 217] width 463 height 16
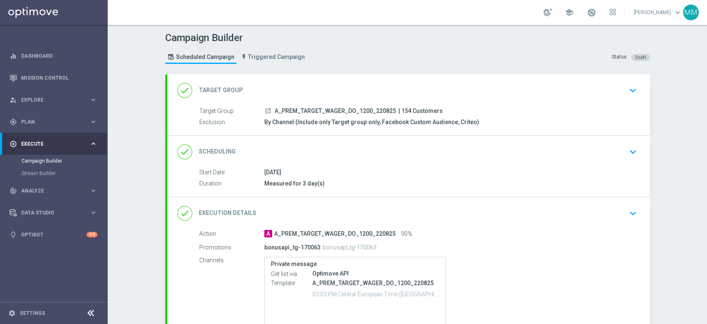
click at [303, 89] on div "done Target Group keyboard_arrow_down" at bounding box center [408, 90] width 463 height 16
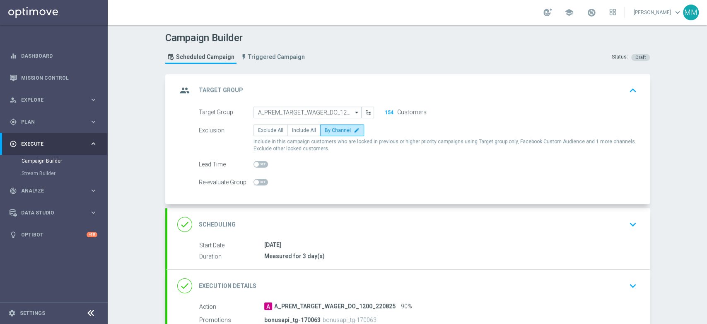
click at [310, 94] on div "group Target Group keyboard_arrow_up" at bounding box center [408, 90] width 463 height 16
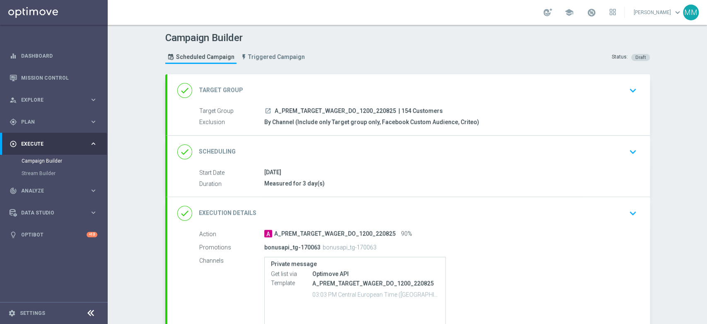
click at [322, 155] on div "done Scheduling keyboard_arrow_down Start Date [DATE] Duration Measured for 3 d…" at bounding box center [408, 165] width 483 height 61
click at [328, 159] on div "done Scheduling keyboard_arrow_down" at bounding box center [408, 151] width 483 height 32
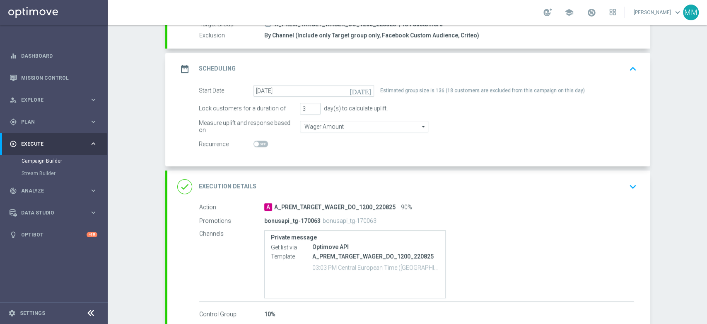
scroll to position [92, 0]
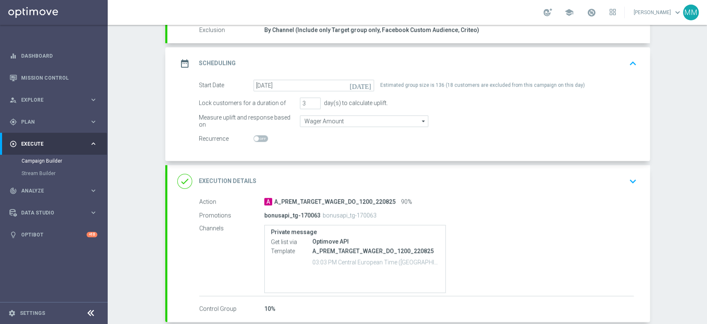
click at [333, 179] on div "done Execution Details keyboard_arrow_down" at bounding box center [408, 181] width 463 height 16
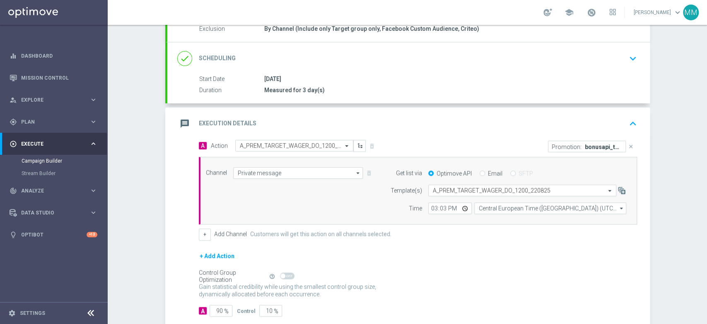
click at [358, 119] on div "message Execution Details keyboard_arrow_up" at bounding box center [408, 124] width 463 height 16
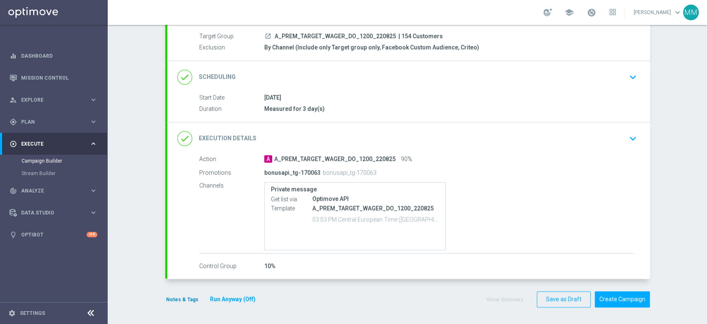
scroll to position [73, 0]
click at [182, 301] on button "Notes & Tags" at bounding box center [182, 300] width 34 height 9
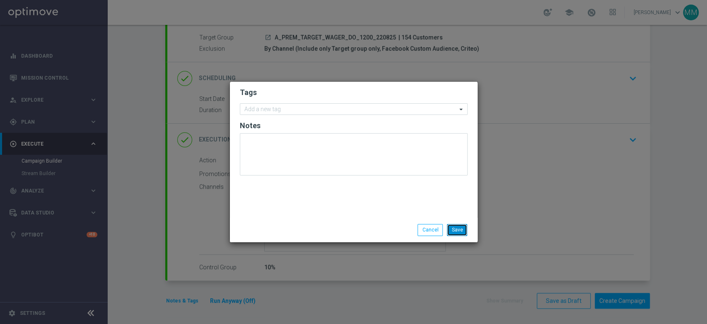
click at [461, 232] on button "Save" at bounding box center [457, 230] width 20 height 12
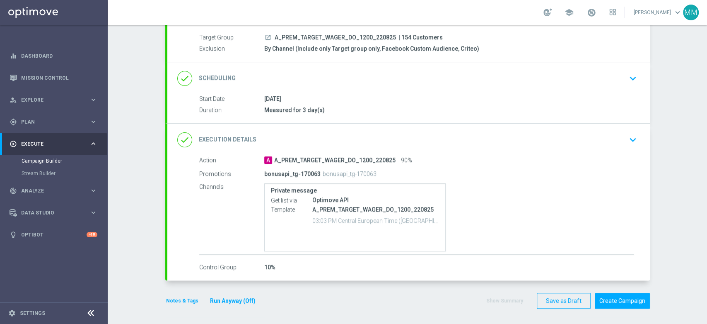
scroll to position [0, 0]
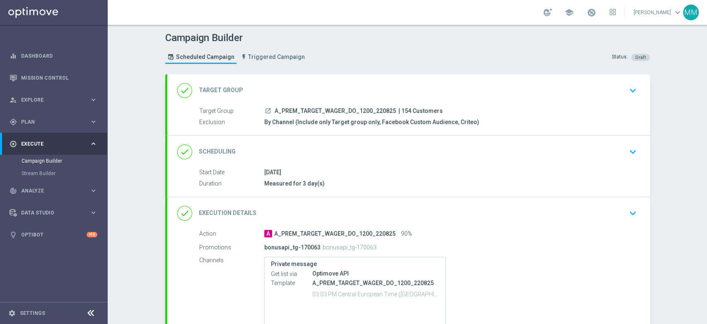
click at [306, 88] on div "done Target Group keyboard_arrow_down" at bounding box center [408, 90] width 463 height 16
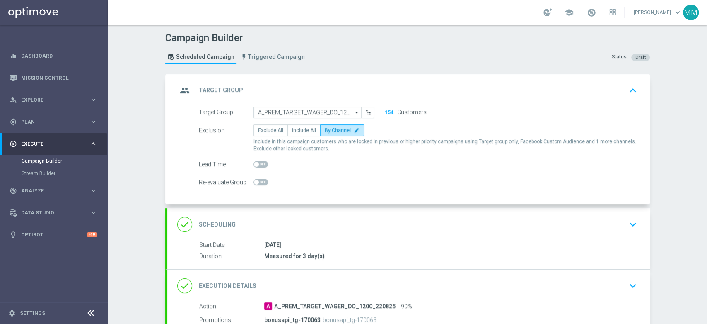
click at [311, 221] on div "done Scheduling keyboard_arrow_down" at bounding box center [408, 224] width 463 height 16
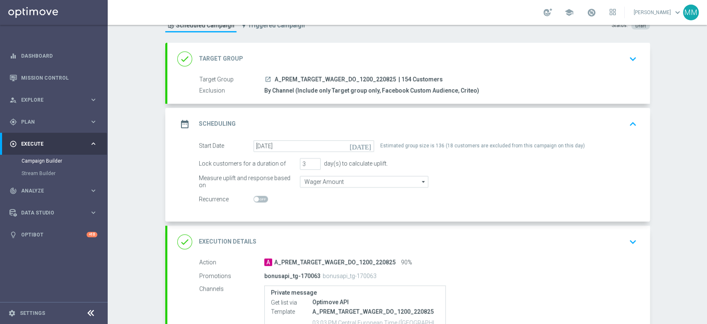
scroll to position [46, 0]
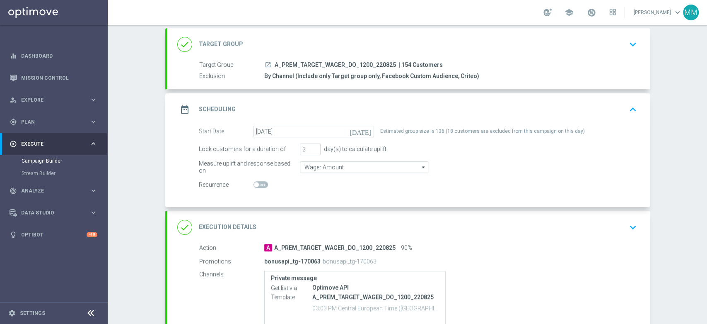
click at [315, 213] on div "done Execution Details keyboard_arrow_down" at bounding box center [408, 227] width 483 height 32
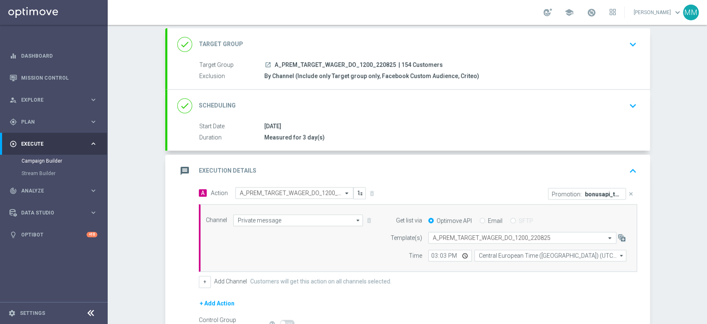
click at [365, 171] on div "message Execution Details keyboard_arrow_up" at bounding box center [408, 171] width 463 height 16
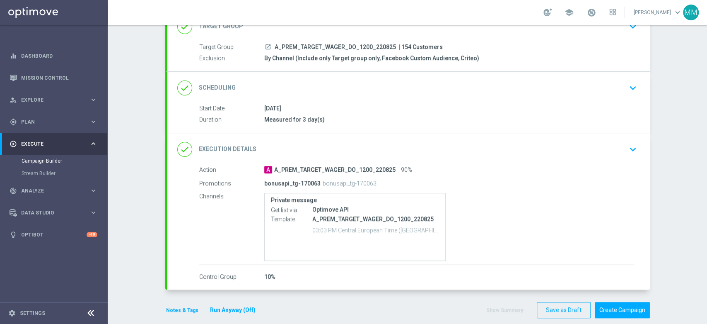
scroll to position [73, 0]
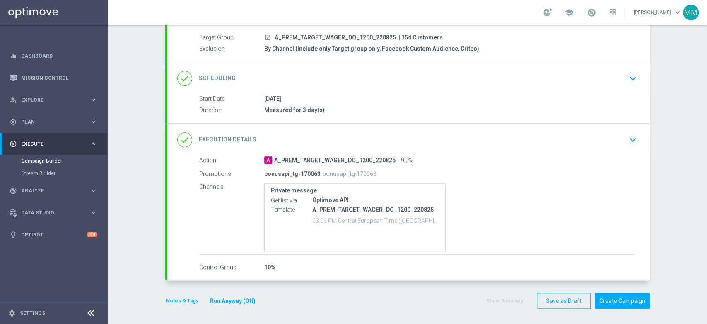
click at [183, 298] on button "Notes & Tags" at bounding box center [182, 300] width 34 height 9
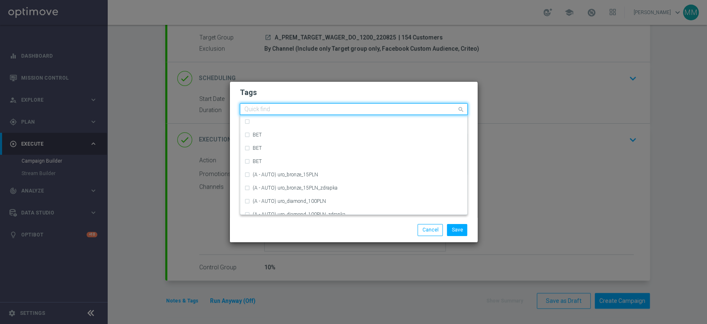
click at [305, 111] on input "text" at bounding box center [350, 109] width 213 height 7
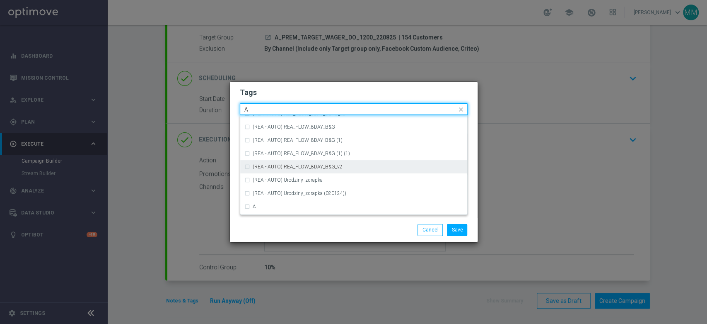
scroll to position [1012, 0]
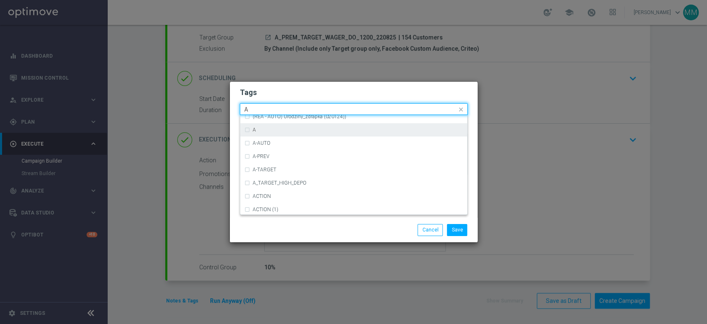
click at [287, 129] on div "A" at bounding box center [358, 129] width 210 height 5
click at [283, 109] on input "A" at bounding box center [350, 109] width 213 height 7
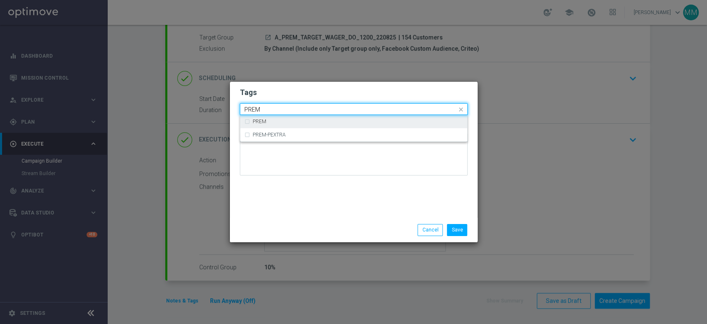
click at [278, 117] on div "PREM" at bounding box center [353, 121] width 219 height 13
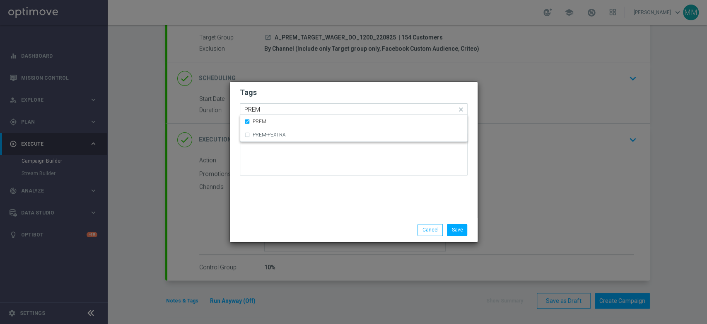
click at [276, 105] on div "Quick find × A × PREM PREM" at bounding box center [348, 109] width 217 height 10
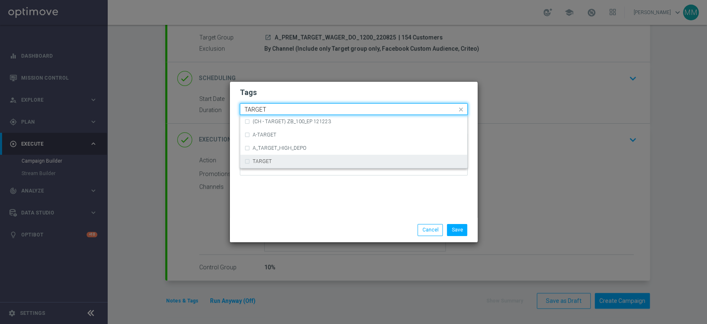
click at [271, 160] on div "TARGET" at bounding box center [358, 161] width 210 height 5
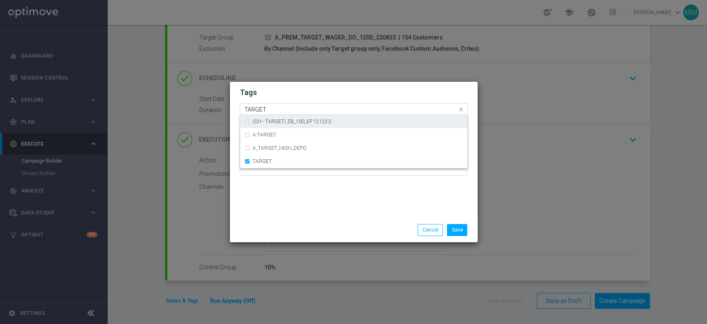
click at [271, 109] on input "TARGET" at bounding box center [350, 109] width 213 height 7
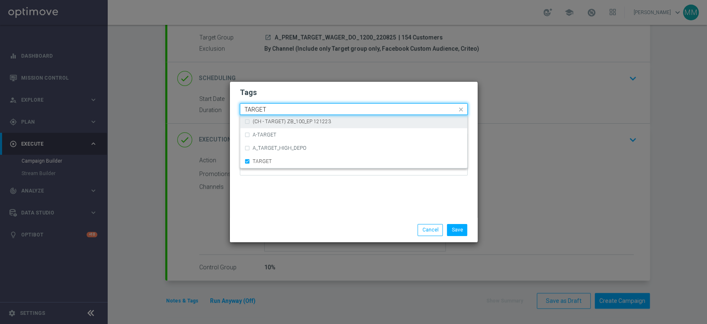
click at [271, 109] on input "TARGET" at bounding box center [350, 109] width 213 height 7
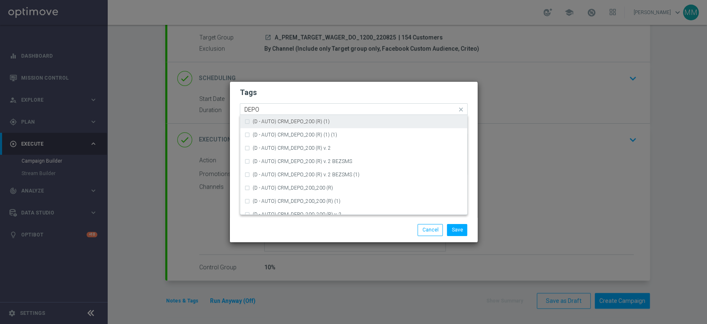
click at [285, 109] on input "DEPO" at bounding box center [350, 109] width 213 height 7
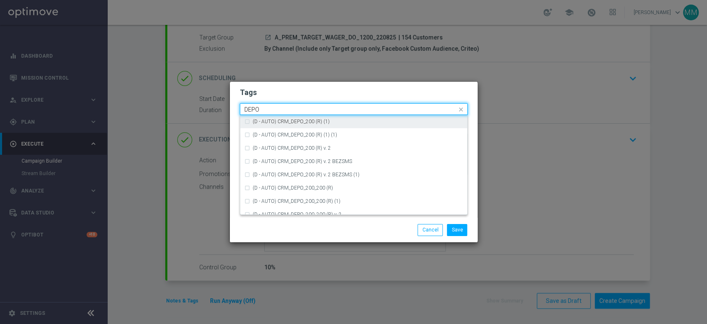
click at [285, 109] on input "DEPO" at bounding box center [350, 109] width 213 height 7
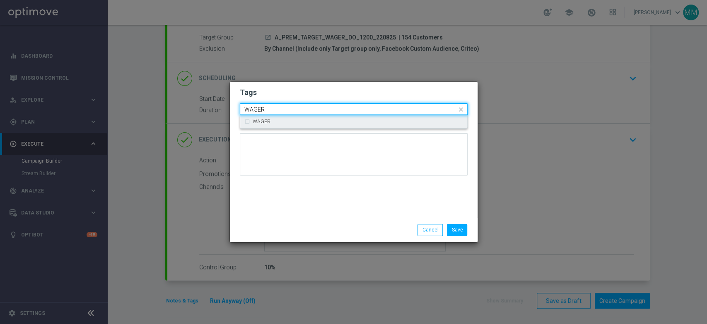
click at [314, 117] on div "WAGER" at bounding box center [353, 121] width 219 height 13
type input "WAGER"
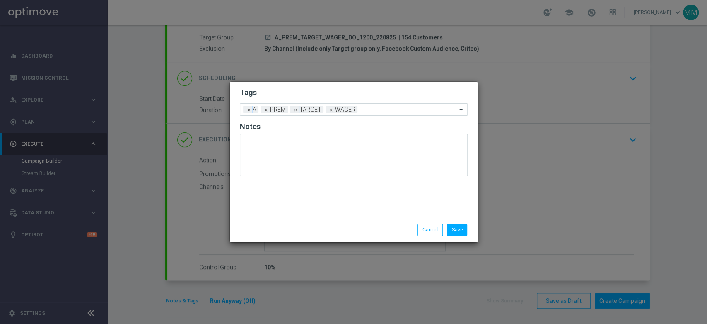
click at [310, 98] on form "Tags Add a new tag × A × PREM × TARGET × WAGER Notes" at bounding box center [354, 133] width 228 height 97
click at [455, 231] on button "Save" at bounding box center [457, 230] width 20 height 12
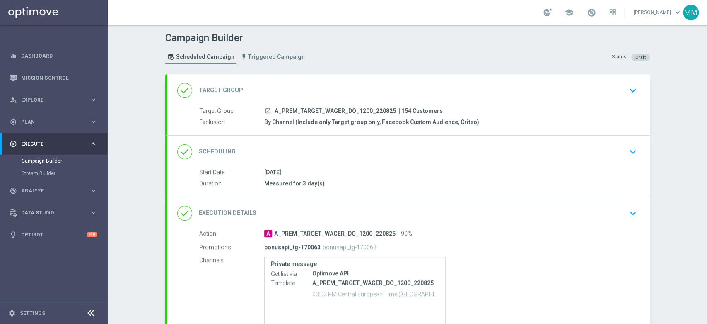
click at [374, 81] on div "done Target Group keyboard_arrow_down" at bounding box center [408, 90] width 483 height 32
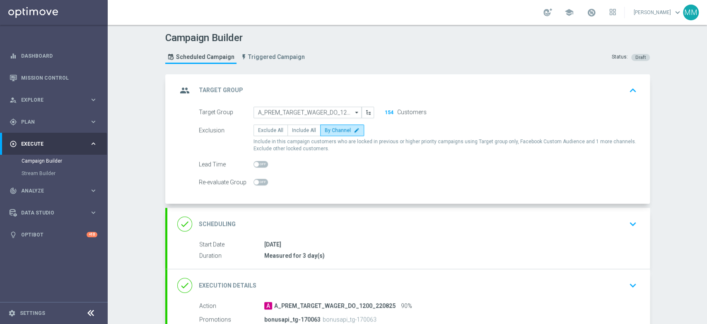
click at [357, 223] on div "done Scheduling keyboard_arrow_down" at bounding box center [408, 224] width 463 height 16
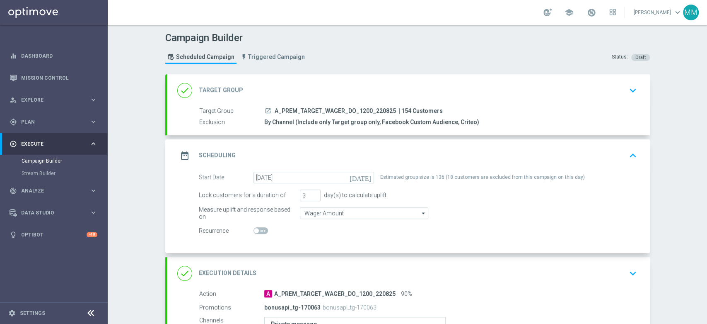
click at [331, 163] on div "date_range Scheduling keyboard_arrow_up" at bounding box center [408, 155] width 483 height 32
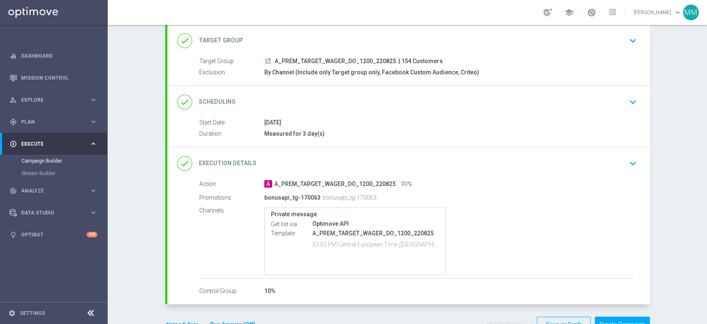
scroll to position [27, 0]
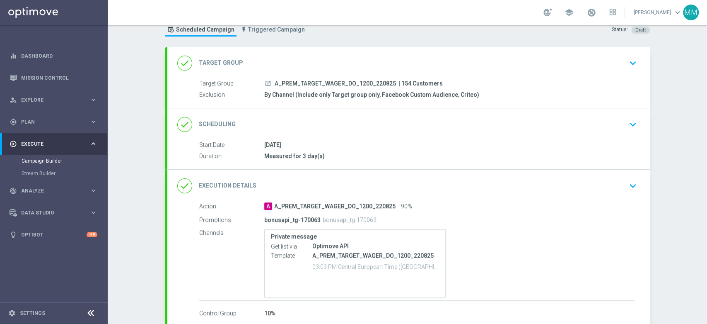
click at [341, 70] on div "done Target Group keyboard_arrow_down" at bounding box center [408, 63] width 483 height 32
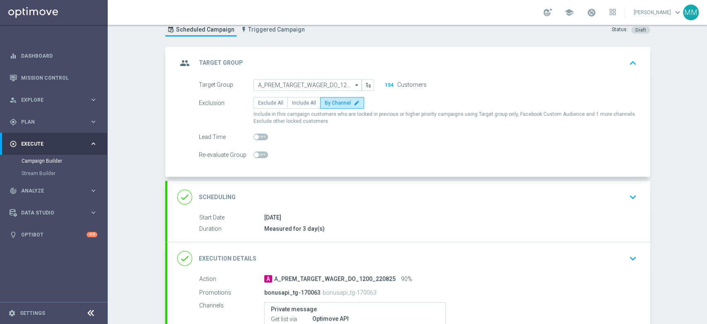
click at [344, 200] on div "done Scheduling keyboard_arrow_down" at bounding box center [408, 197] width 463 height 16
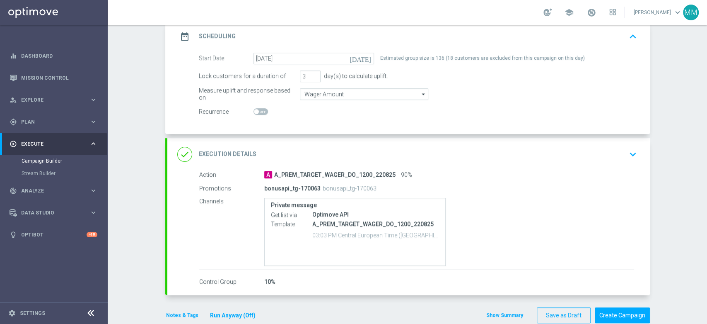
scroll to position [119, 0]
click at [348, 152] on div "done Execution Details keyboard_arrow_down" at bounding box center [408, 154] width 463 height 16
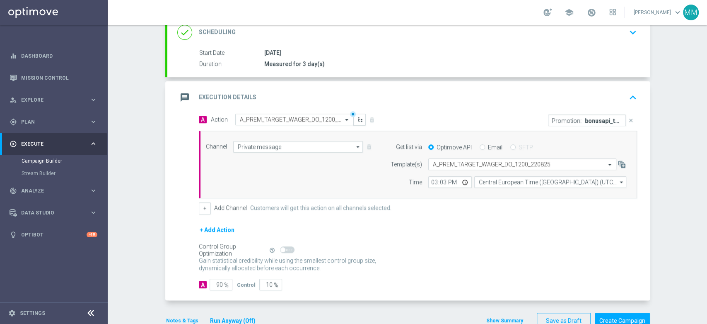
click at [403, 97] on div "message Execution Details keyboard_arrow_up" at bounding box center [408, 97] width 463 height 16
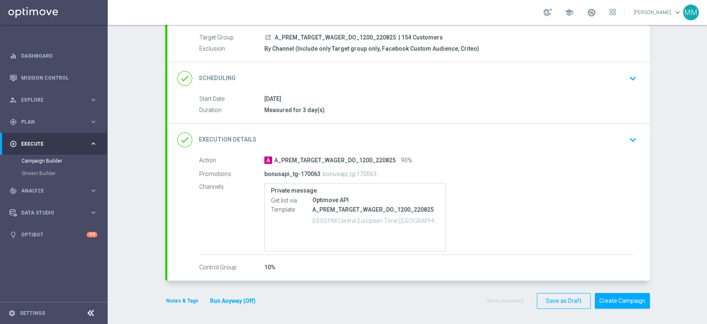
scroll to position [0, 0]
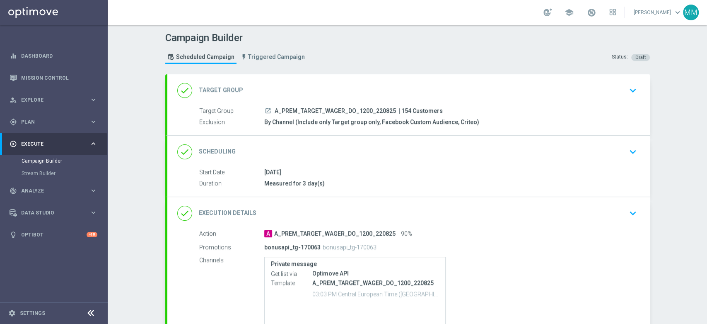
click at [312, 87] on div "done Target Group keyboard_arrow_down" at bounding box center [408, 90] width 463 height 16
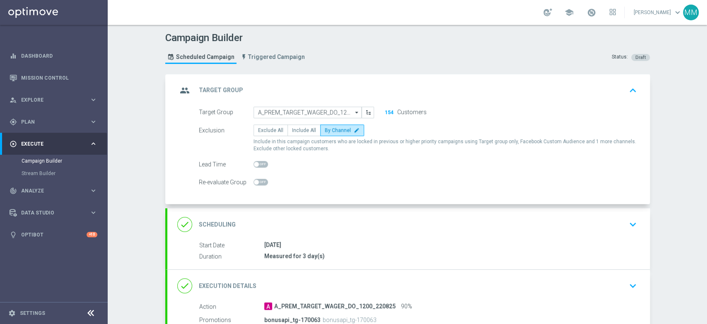
click at [359, 223] on div "done Scheduling keyboard_arrow_down" at bounding box center [408, 224] width 463 height 16
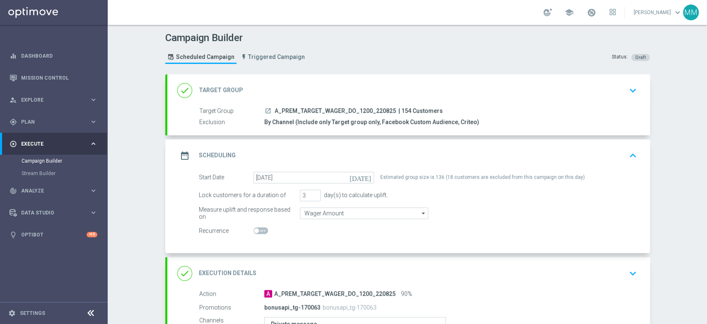
click at [365, 148] on div "date_range Scheduling keyboard_arrow_up" at bounding box center [408, 155] width 463 height 16
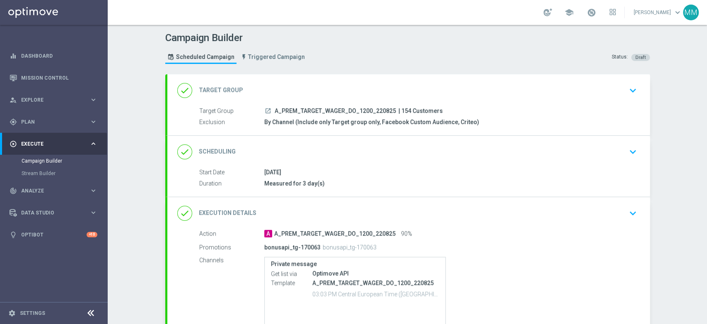
click at [310, 77] on div "done Target Group keyboard_arrow_down" at bounding box center [408, 90] width 483 height 32
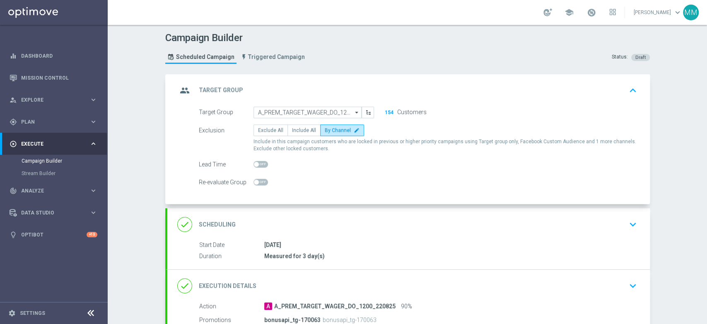
click at [342, 217] on div "done Scheduling keyboard_arrow_down" at bounding box center [408, 224] width 463 height 16
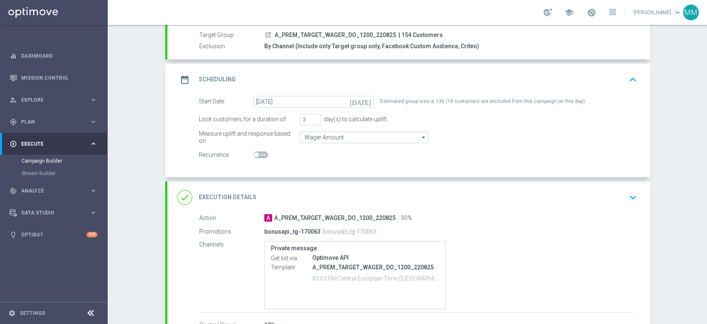
scroll to position [92, 0]
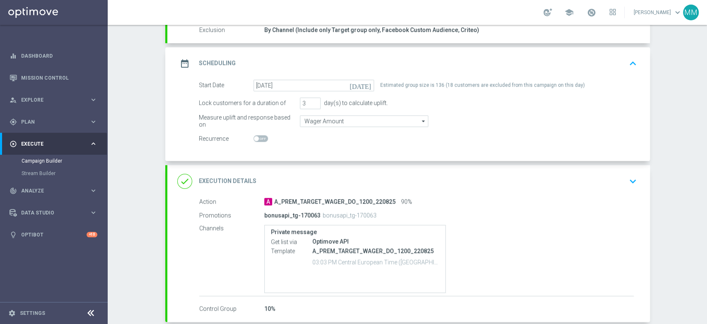
click at [334, 175] on div "done Execution Details keyboard_arrow_down" at bounding box center [408, 181] width 463 height 16
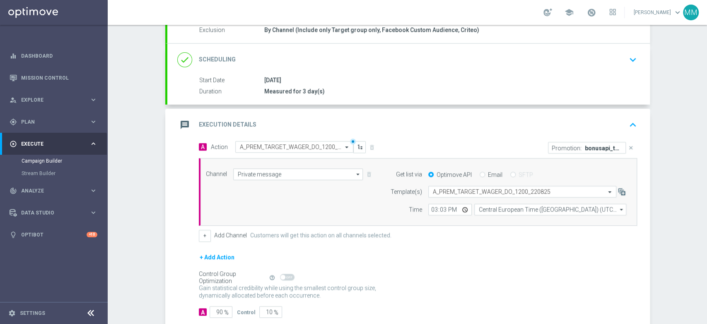
click at [356, 124] on div "message Execution Details keyboard_arrow_up" at bounding box center [408, 125] width 463 height 16
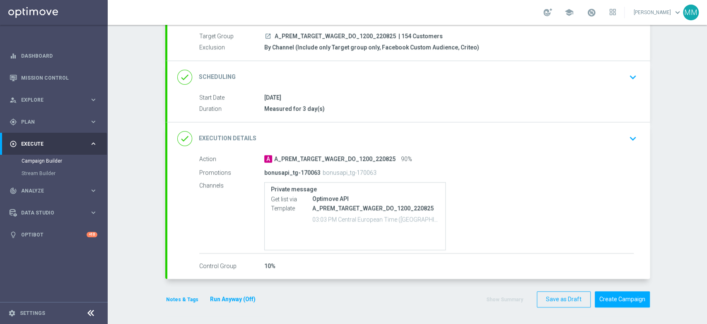
scroll to position [73, 0]
click at [174, 296] on button "Notes & Tags" at bounding box center [182, 300] width 34 height 9
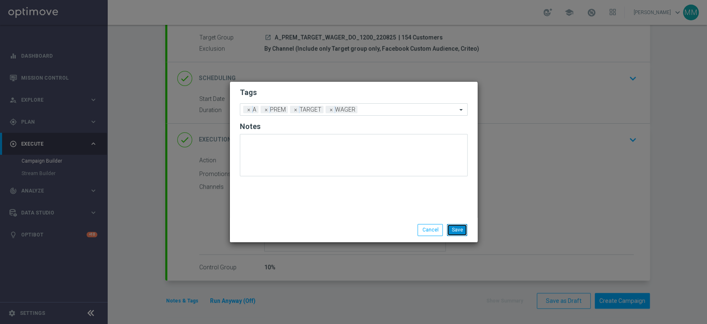
click at [451, 231] on button "Save" at bounding box center [457, 230] width 20 height 12
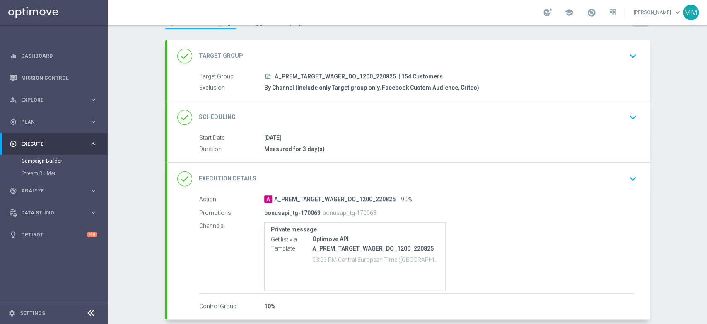
scroll to position [0, 0]
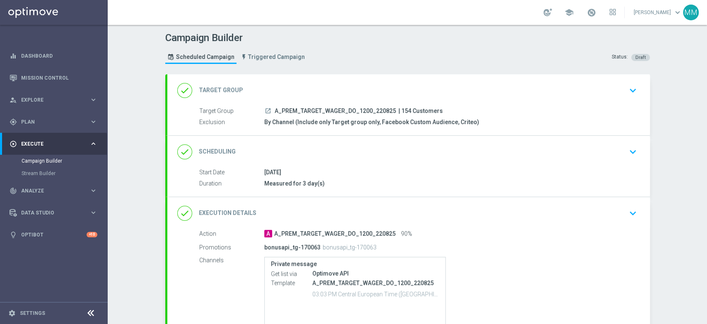
click at [306, 145] on div "done Scheduling keyboard_arrow_down" at bounding box center [408, 152] width 463 height 16
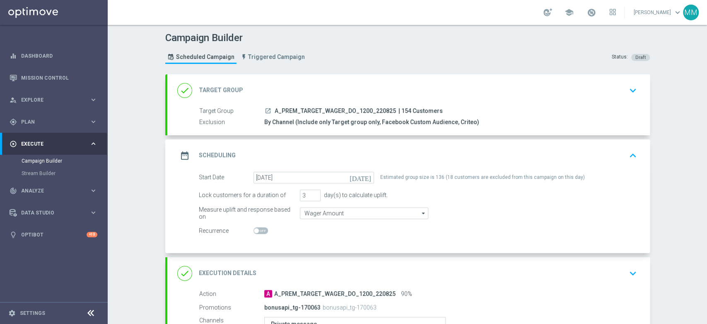
click at [350, 150] on div "date_range Scheduling keyboard_arrow_up" at bounding box center [408, 155] width 463 height 16
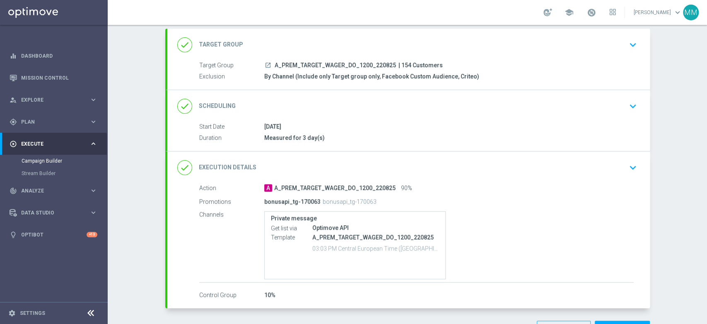
scroll to position [73, 0]
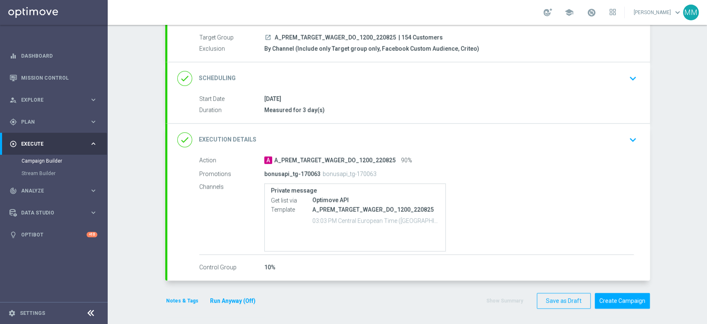
click at [179, 297] on button "Notes & Tags" at bounding box center [182, 300] width 34 height 9
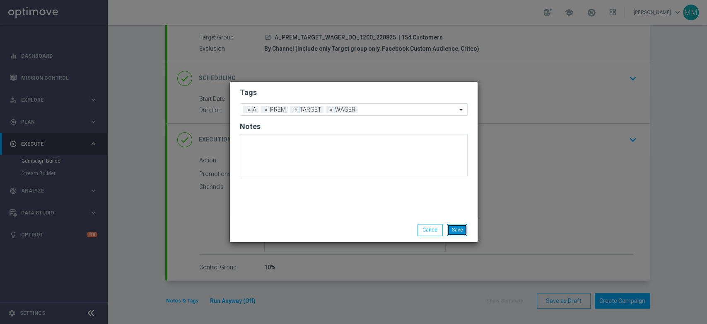
click at [460, 228] on button "Save" at bounding box center [457, 230] width 20 height 12
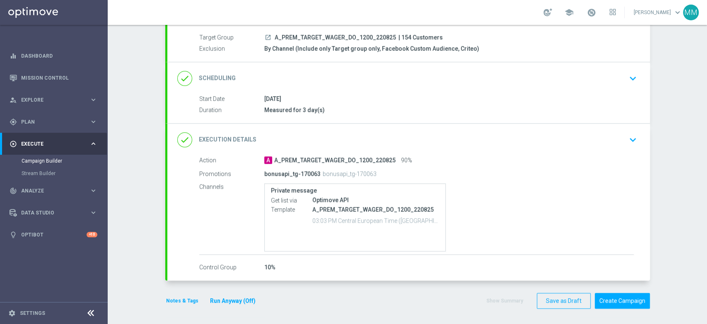
click at [177, 299] on button "Notes & Tags" at bounding box center [182, 300] width 34 height 9
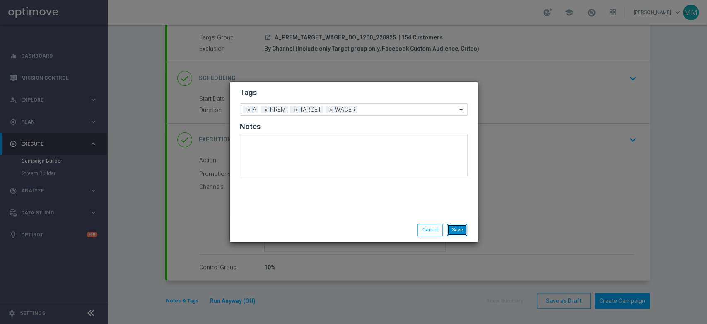
click at [450, 225] on button "Save" at bounding box center [457, 230] width 20 height 12
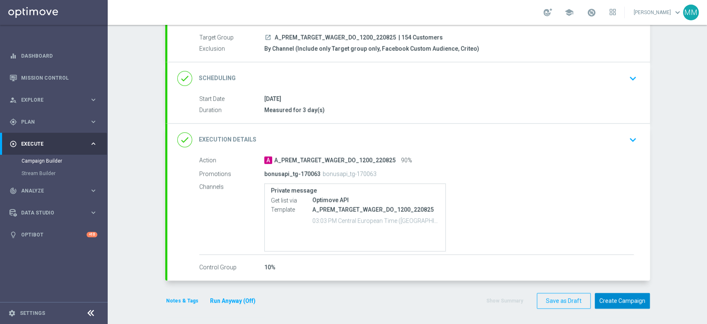
click at [642, 294] on button "Create Campaign" at bounding box center [622, 300] width 55 height 16
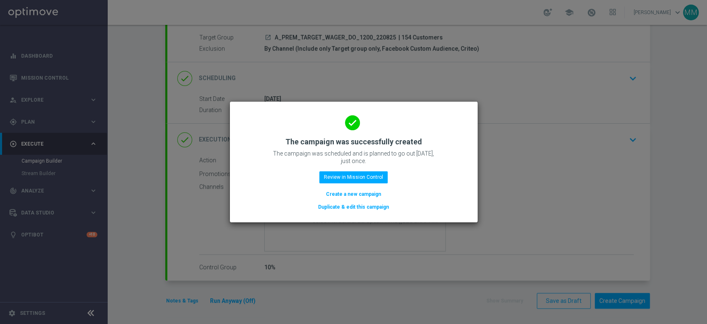
click at [363, 192] on button "Create a new campaign" at bounding box center [353, 193] width 57 height 9
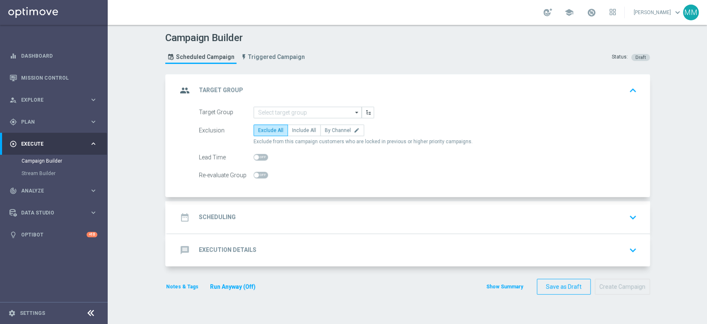
scroll to position [0, 0]
click at [288, 109] on input at bounding box center [308, 112] width 108 height 12
paste input "A_PEXTRA_TARGET_WAGER_DO_2500_220825"
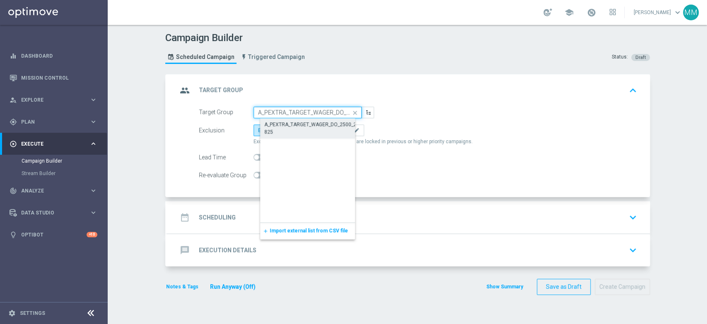
scroll to position [0, 25]
drag, startPoint x: 289, startPoint y: 121, endPoint x: 300, endPoint y: 124, distance: 12.1
click at [290, 122] on div "A_PEXTRA_TARGET_WAGER_DO_2500_220825" at bounding box center [314, 128] width 100 height 15
type input "A_PEXTRA_TARGET_WAGER_DO_2500_220825"
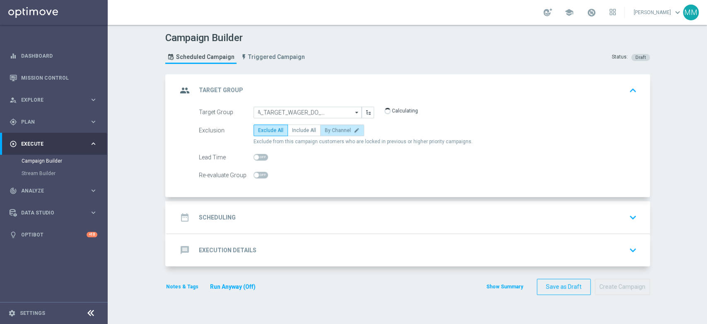
scroll to position [0, 0]
click at [331, 130] on span "By Channel" at bounding box center [338, 130] width 26 height 6
click at [330, 130] on input "By Channel edit" at bounding box center [327, 131] width 5 height 5
radio input "true"
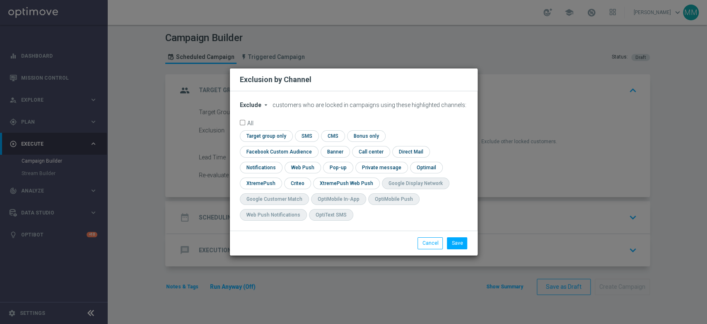
click at [260, 109] on button "Exclude arrow_drop_down" at bounding box center [255, 104] width 31 height 7
click at [0, 0] on span "Include" at bounding box center [0, 0] width 0 height 0
click at [315, 146] on input "checkbox" at bounding box center [277, 151] width 75 height 11
checkbox input "true"
click at [280, 137] on input "checkbox" at bounding box center [265, 135] width 51 height 11
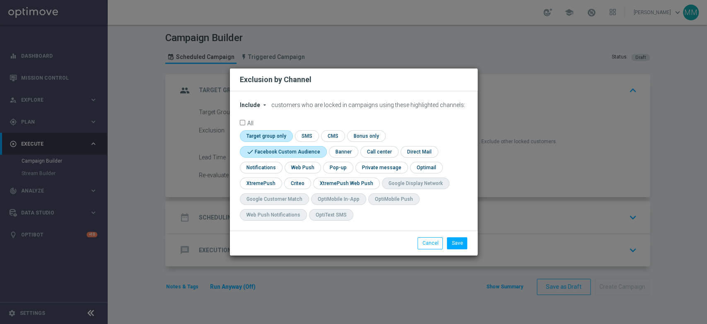
checkbox input "true"
click at [291, 185] on input "checkbox" at bounding box center [297, 182] width 26 height 11
checkbox input "true"
click at [453, 241] on button "Save" at bounding box center [457, 243] width 20 height 12
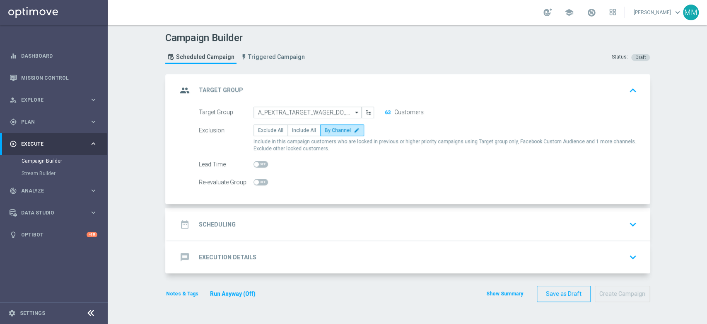
click at [290, 216] on div "date_range Scheduling keyboard_arrow_down" at bounding box center [408, 224] width 463 height 16
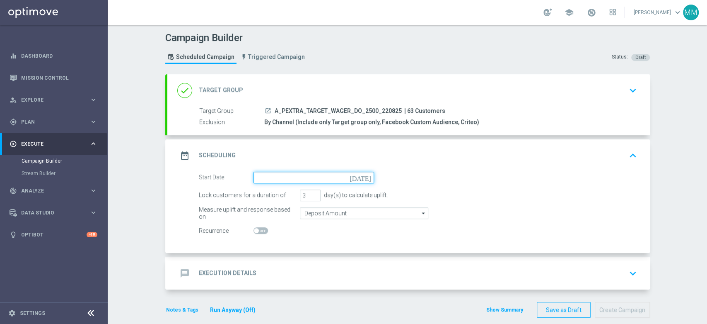
click at [270, 174] on input at bounding box center [314, 177] width 121 height 12
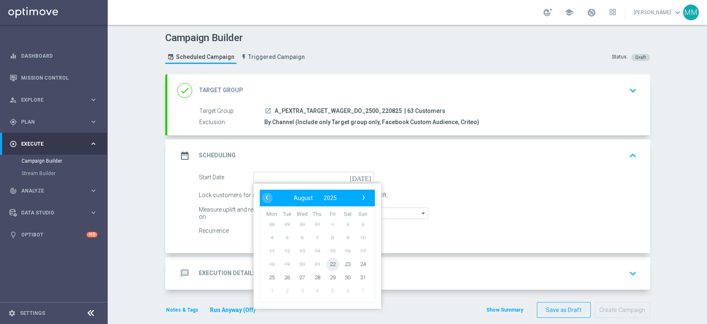
click at [329, 265] on span "22" at bounding box center [332, 263] width 13 height 13
type input "[DATE]"
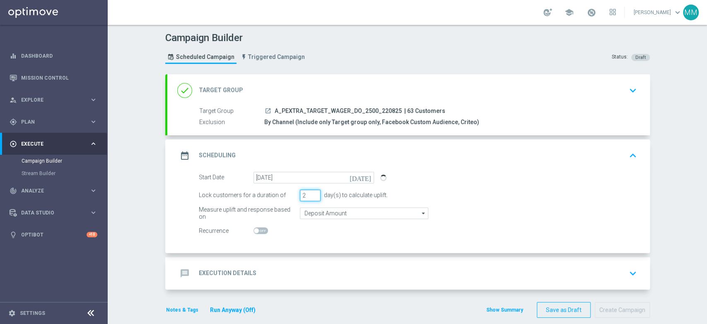
click at [310, 195] on input "2" at bounding box center [310, 195] width 21 height 12
type input "3"
click at [311, 191] on input "3" at bounding box center [310, 195] width 21 height 12
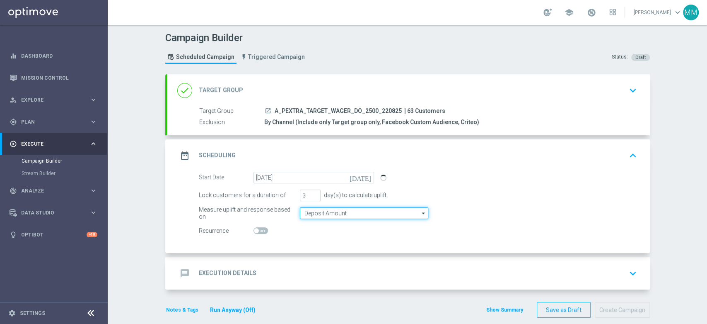
click at [315, 208] on input "Deposit Amount" at bounding box center [364, 213] width 128 height 12
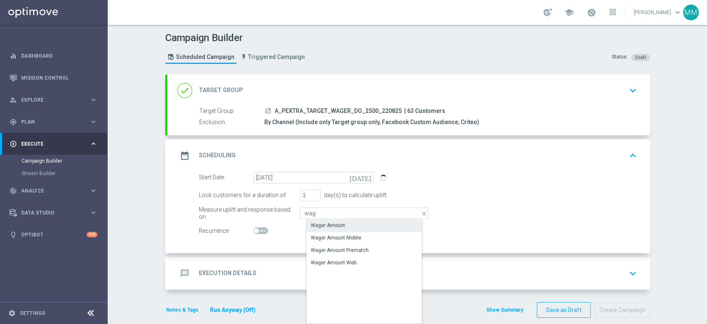
click at [317, 223] on div "Wager Amount" at bounding box center [328, 224] width 34 height 7
type input "Wager Amount"
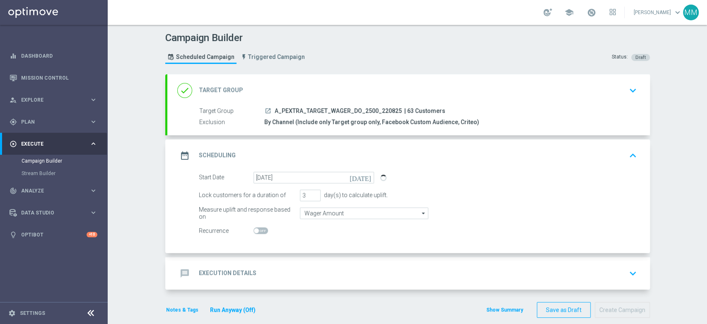
click at [297, 246] on div "Start Date [DATE] [DATE] Lock customers for a duration of 3 day(s) to calculate…" at bounding box center [408, 211] width 483 height 81
click at [297, 264] on div "message Execution Details keyboard_arrow_down" at bounding box center [408, 273] width 483 height 32
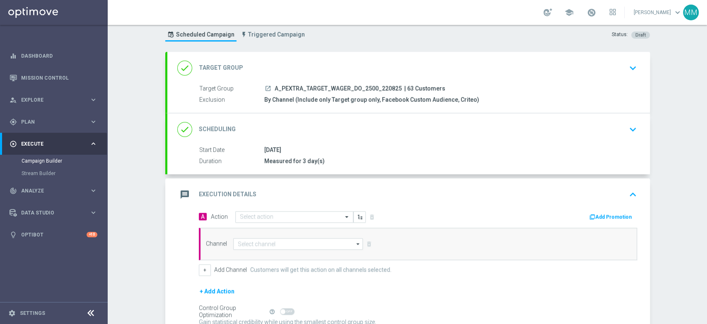
scroll to position [44, 0]
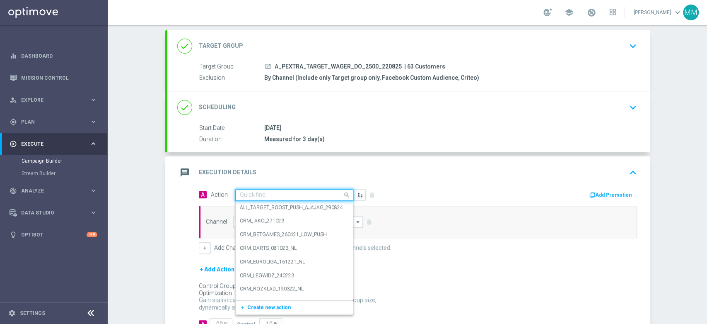
click at [269, 189] on div "Quick find" at bounding box center [294, 195] width 118 height 12
click at [278, 307] on span "Create new action" at bounding box center [268, 307] width 43 height 6
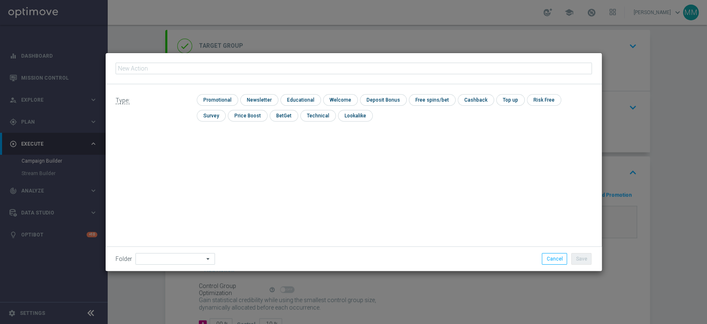
type input "A_PEXTRA_TARGET_WAGER_DO_2500_220825"
click at [223, 101] on input "checkbox" at bounding box center [216, 99] width 39 height 11
checkbox input "true"
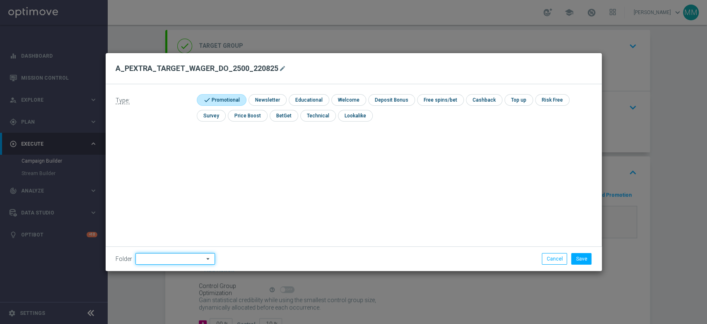
click at [185, 263] on input at bounding box center [175, 259] width 80 height 12
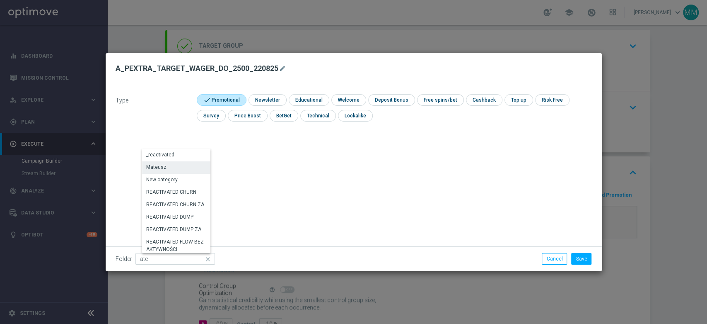
click at [167, 165] on div "Mateusz" at bounding box center [177, 167] width 70 height 12
type input "Mateusz"
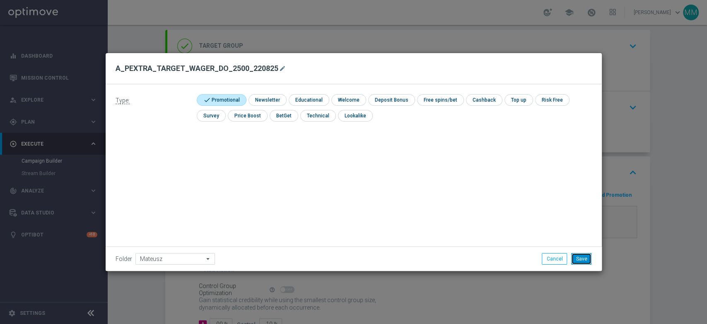
click at [577, 258] on button "Save" at bounding box center [581, 259] width 20 height 12
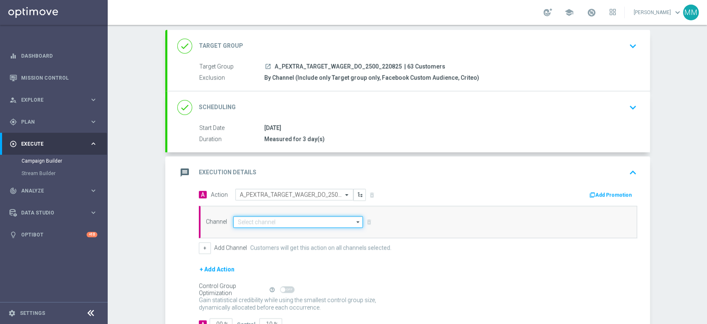
click at [318, 225] on input at bounding box center [298, 222] width 130 height 12
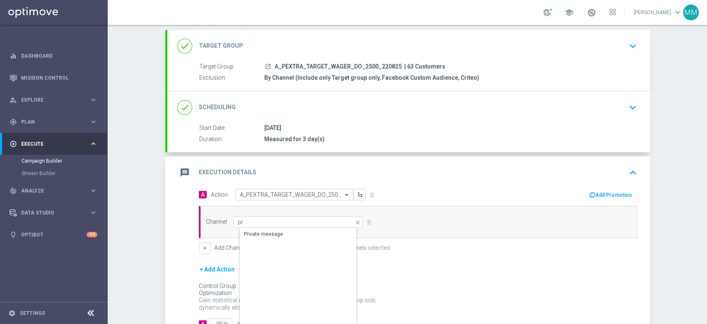
click at [298, 229] on div "Private message" at bounding box center [305, 234] width 130 height 12
type input "Private message"
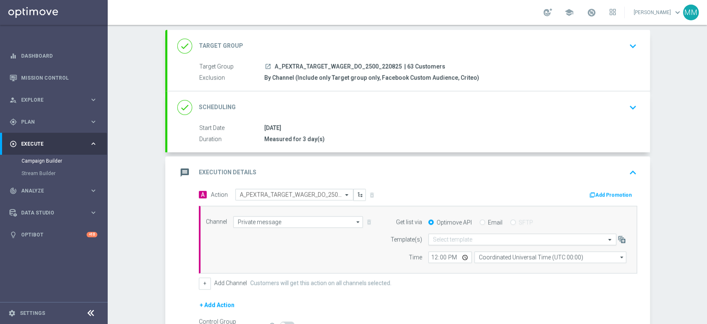
click at [439, 240] on input "text" at bounding box center [514, 239] width 162 height 7
paste input "A_PEXTRA_TARGET_WAGER_DO_2500_220825"
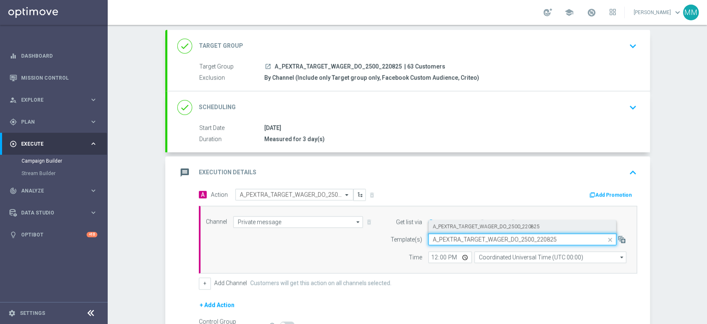
click at [453, 226] on label "A_PEXTRA_TARGET_WAGER_DO_2500_220825" at bounding box center [486, 226] width 107 height 7
type input "A_PEXTRA_TARGET_WAGER_DO_2500_220825"
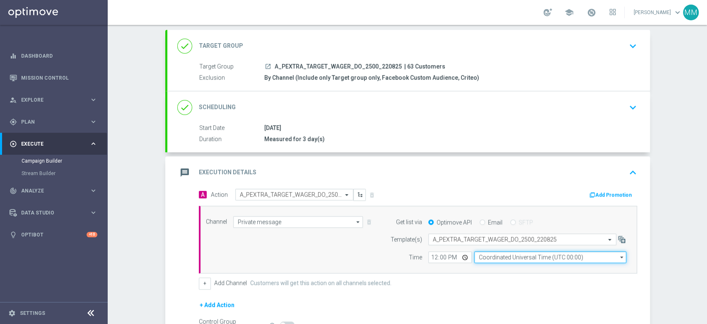
click at [499, 256] on input "Coordinated Universal Time (UTC 00:00)" at bounding box center [550, 257] width 152 height 12
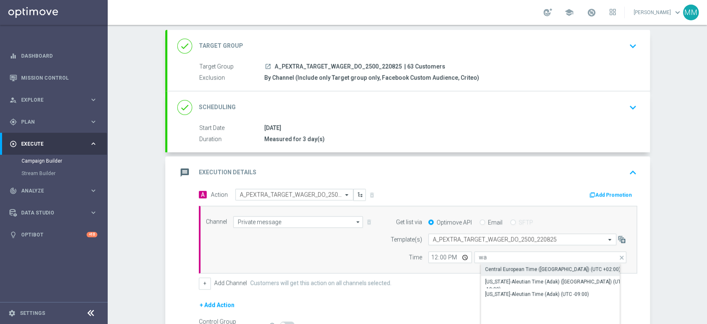
click at [495, 264] on div "Central European Time ([GEOGRAPHIC_DATA]) (UTC +02:00)" at bounding box center [557, 269] width 152 height 12
type input "Central European Time ([GEOGRAPHIC_DATA]) (UTC +02:00)"
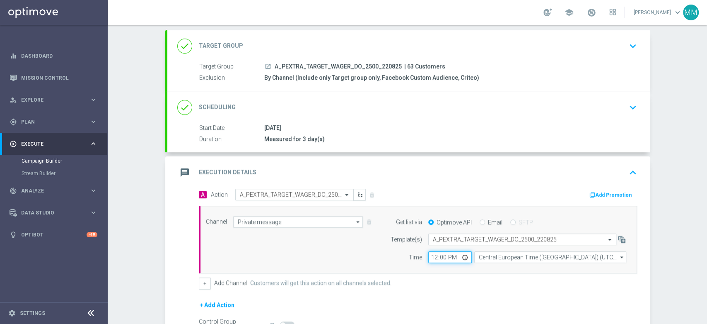
click at [437, 256] on input "12:00" at bounding box center [449, 257] width 43 height 12
click at [429, 255] on input "12:00" at bounding box center [449, 257] width 43 height 12
type input "15:03"
click at [619, 193] on button "Add Promotion" at bounding box center [612, 194] width 46 height 9
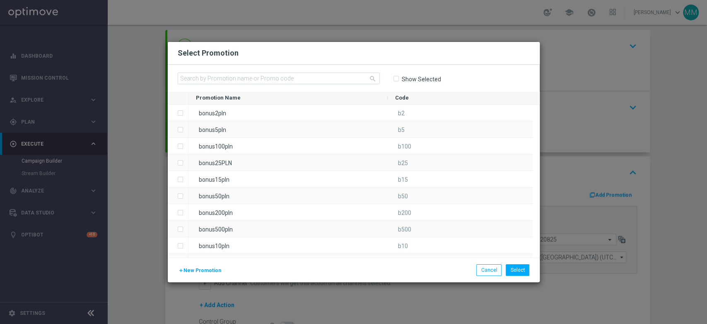
click at [200, 274] on button "add New Promotion" at bounding box center [200, 270] width 44 height 9
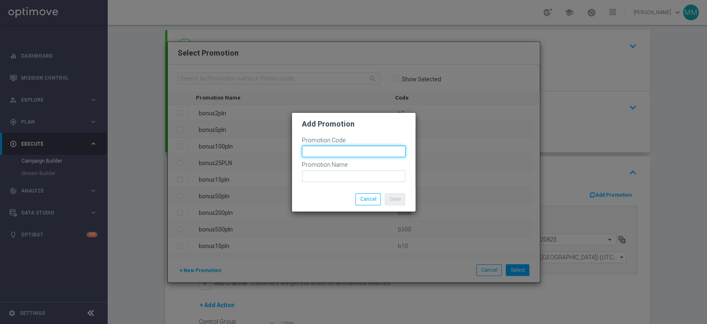
click at [339, 155] on input "text" at bounding box center [354, 151] width 104 height 12
paste input "170065"
type input "bonusapi_tg-170065"
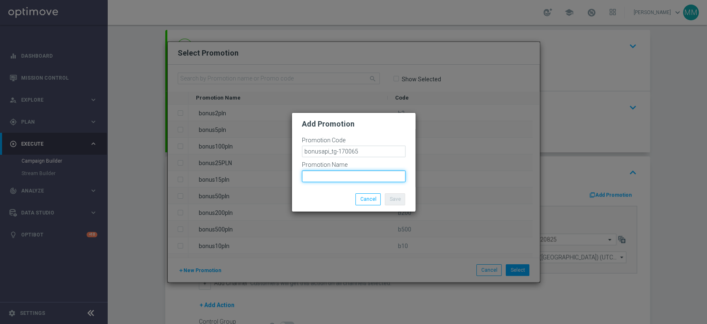
click at [360, 171] on input "text" at bounding box center [354, 176] width 104 height 12
paste input "bonusapi_tg-170065"
type input "bonusapi_tg-170065"
click at [401, 199] on button "Save" at bounding box center [395, 199] width 20 height 12
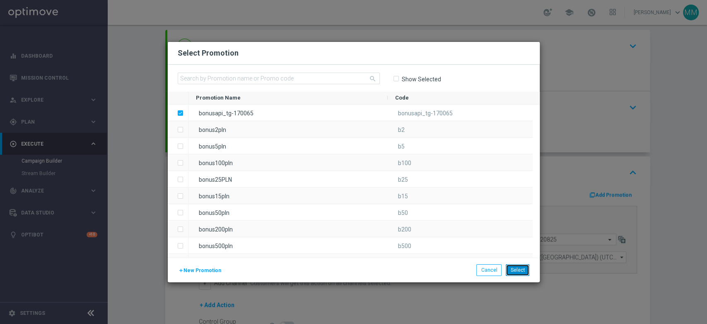
click at [520, 274] on button "Select" at bounding box center [518, 270] width 24 height 12
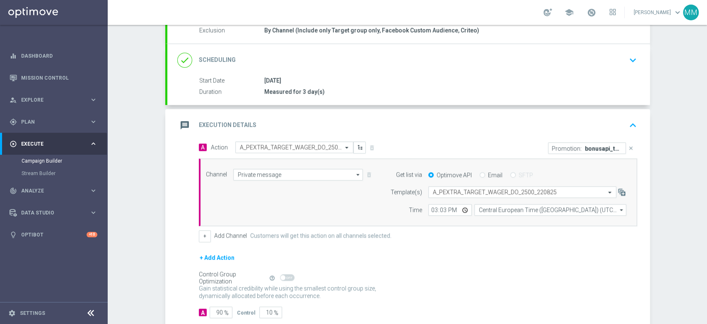
scroll to position [139, 0]
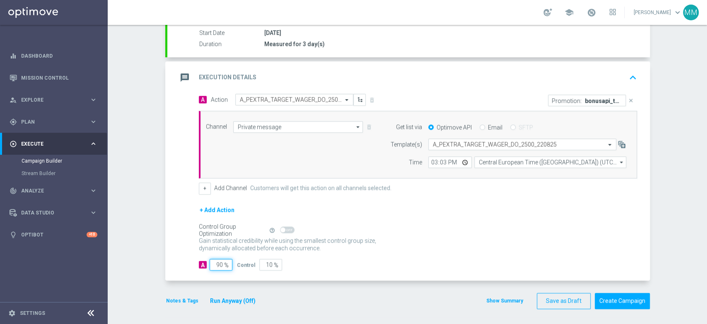
drag, startPoint x: 215, startPoint y: 263, endPoint x: 234, endPoint y: 266, distance: 18.4
click at [234, 266] on div "A 90 % Control 10 %" at bounding box center [418, 264] width 438 height 12
drag, startPoint x: 174, startPoint y: 287, endPoint x: 182, endPoint y: 304, distance: 18.9
click at [174, 289] on form "done Target Group keyboard_arrow_down Target Group launch A_PEXTRA_TARGET_WAGER…" at bounding box center [407, 122] width 485 height 374
click at [182, 304] on div "Notes & Tags Run Anyway (Off)" at bounding box center [215, 300] width 101 height 16
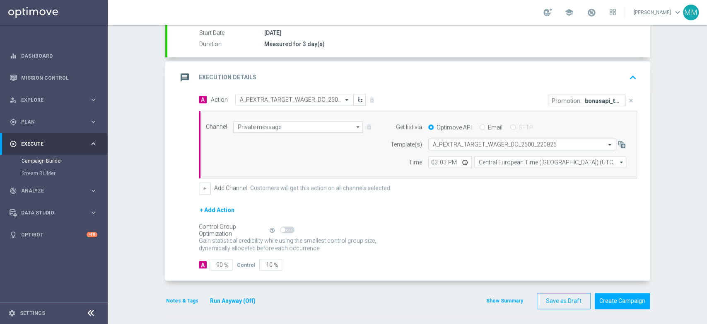
click at [181, 300] on button "Notes & Tags" at bounding box center [182, 300] width 34 height 9
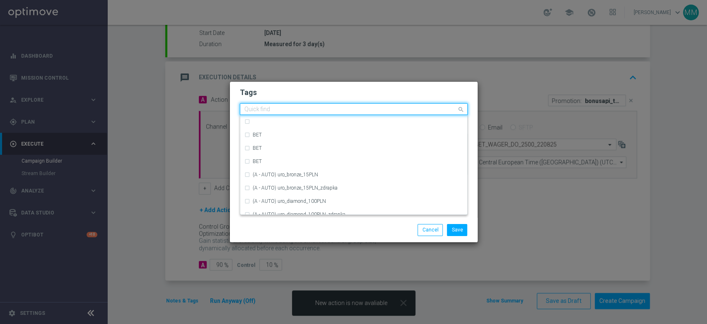
click at [367, 111] on input "text" at bounding box center [350, 109] width 213 height 7
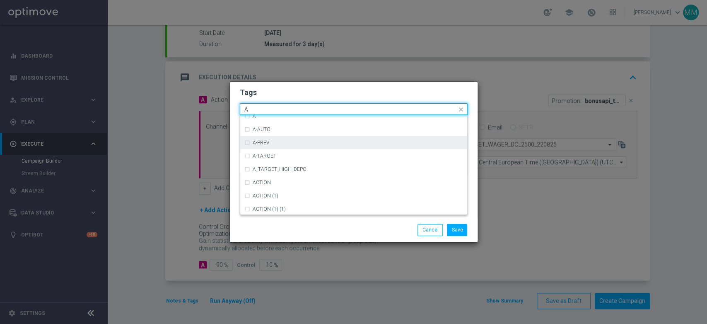
scroll to position [966, 0]
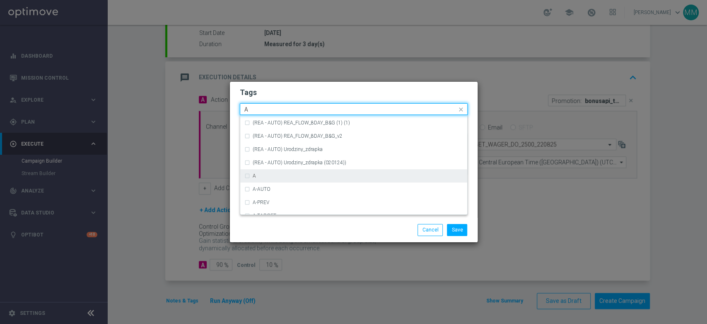
click at [272, 176] on div "A" at bounding box center [358, 175] width 210 height 5
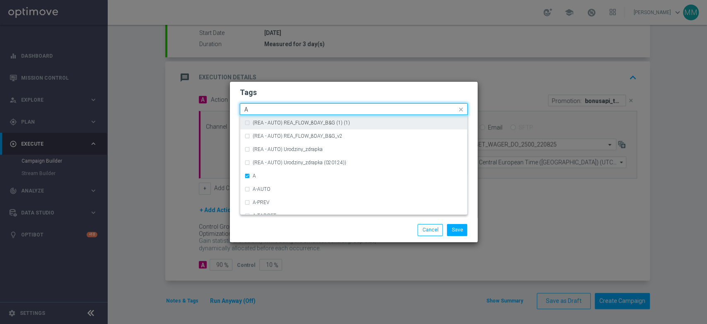
click at [270, 109] on input "A" at bounding box center [350, 109] width 213 height 7
click at [270, 108] on input "A" at bounding box center [350, 109] width 213 height 7
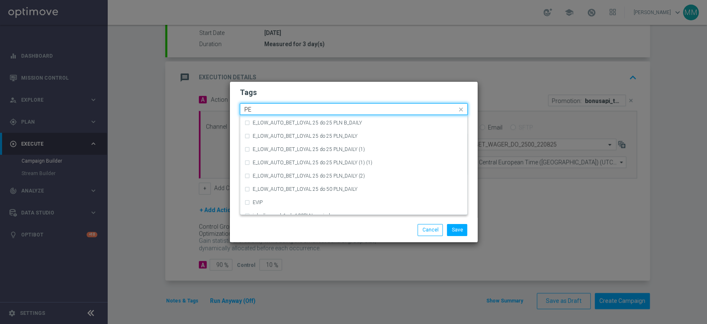
scroll to position [0, 0]
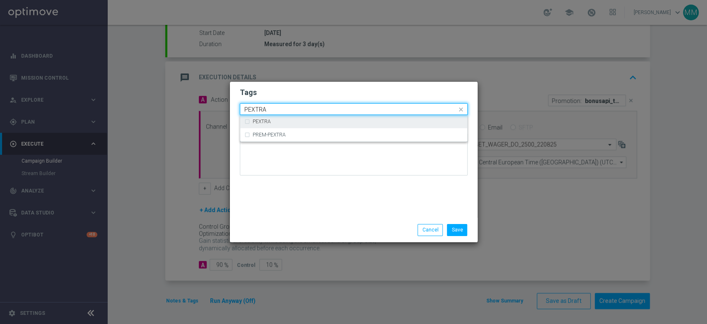
click at [278, 121] on div "PEXTRA" at bounding box center [358, 121] width 210 height 5
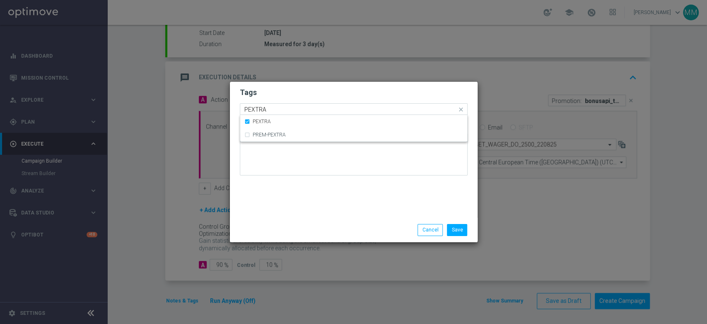
click at [272, 107] on input "PEXTRA" at bounding box center [350, 109] width 213 height 7
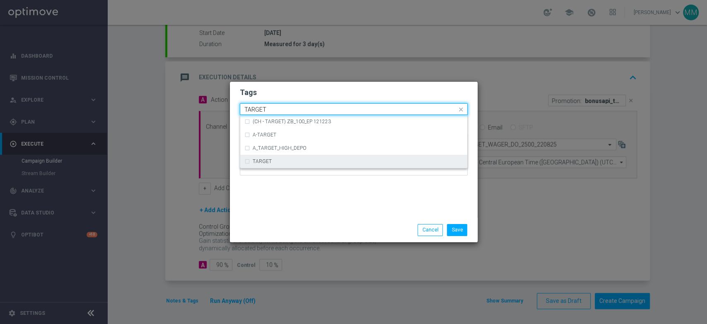
click at [289, 160] on div "TARGET" at bounding box center [358, 161] width 210 height 5
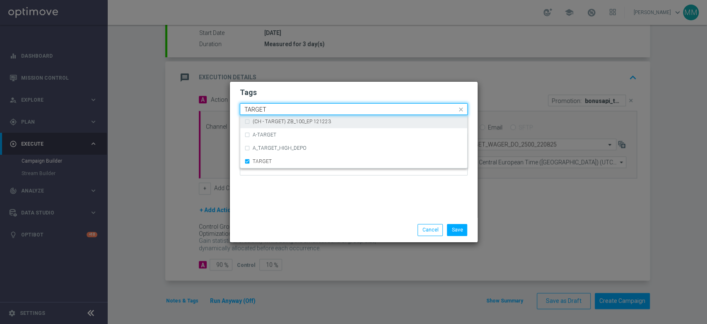
click at [278, 107] on input "TARGET" at bounding box center [350, 109] width 213 height 7
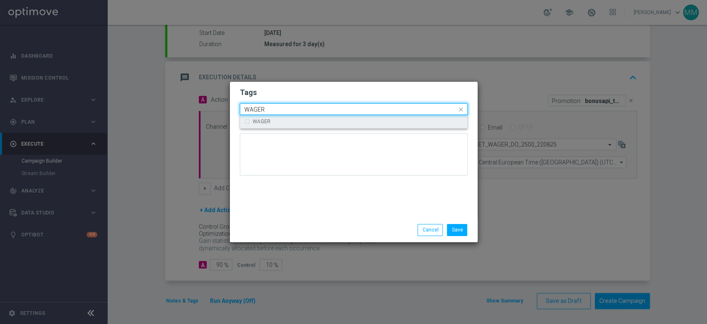
click at [284, 121] on div "WAGER" at bounding box center [358, 121] width 210 height 5
type input "WAGER"
click at [289, 97] on h2 "Tags" at bounding box center [354, 92] width 228 height 10
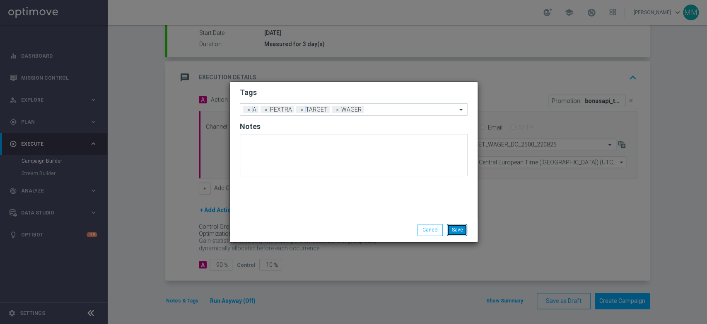
click at [459, 232] on button "Save" at bounding box center [457, 230] width 20 height 12
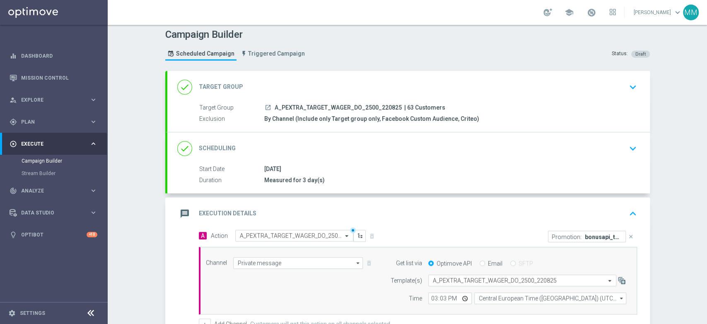
scroll to position [1, 0]
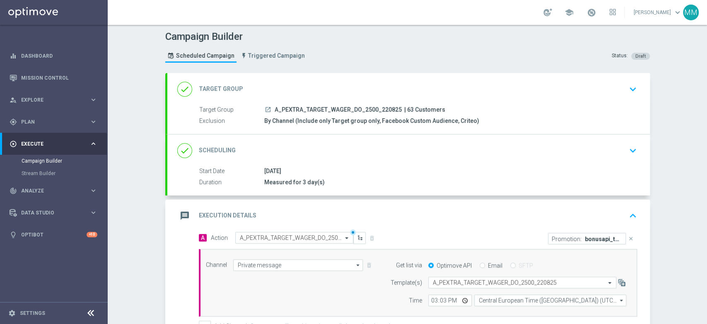
click at [306, 204] on div "message Execution Details keyboard_arrow_up" at bounding box center [408, 215] width 483 height 32
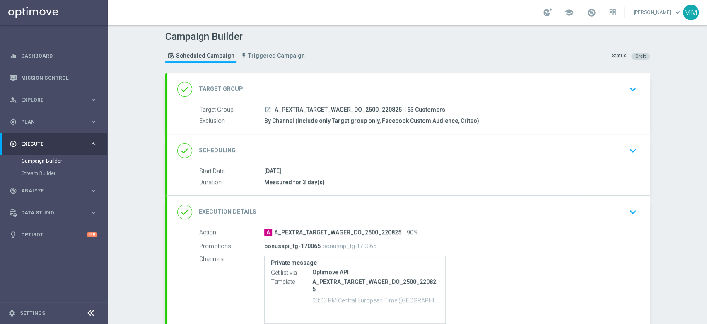
click at [338, 87] on div "done Target Group keyboard_arrow_down" at bounding box center [408, 89] width 463 height 16
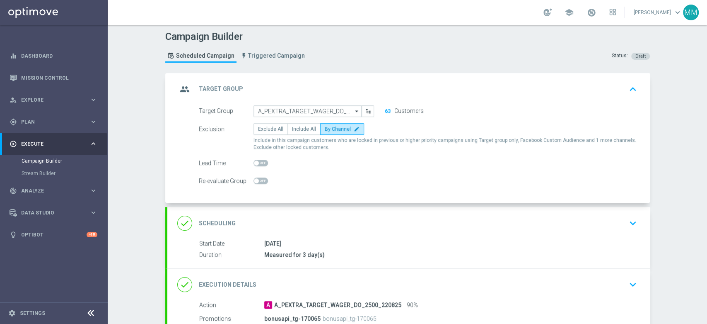
click at [353, 215] on div "done Scheduling keyboard_arrow_down" at bounding box center [408, 223] width 463 height 16
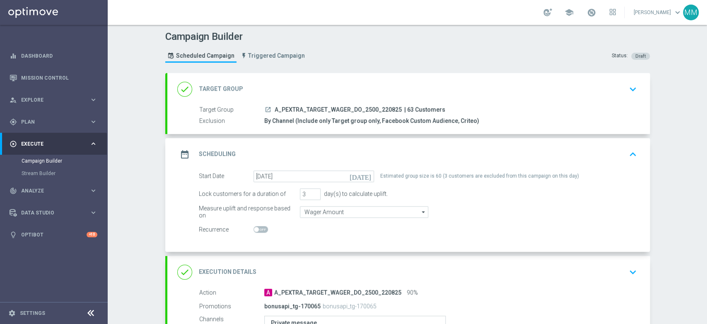
click at [395, 146] on div "date_range Scheduling keyboard_arrow_up" at bounding box center [408, 154] width 463 height 16
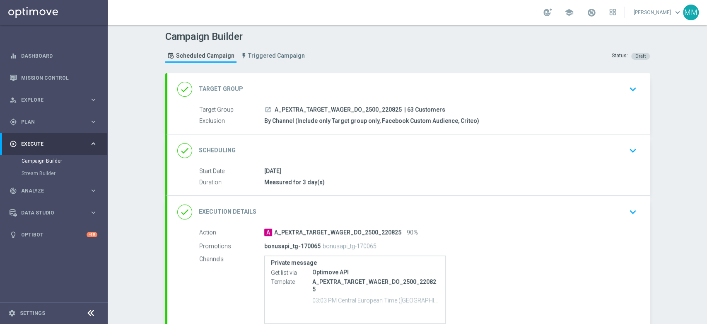
click at [309, 90] on div "done Target Group keyboard_arrow_down" at bounding box center [408, 89] width 463 height 16
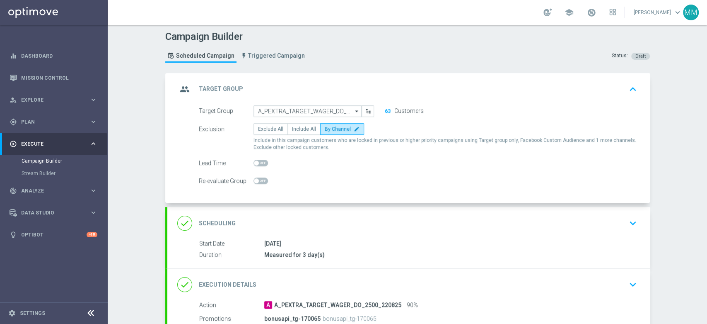
click at [308, 87] on div "group Target Group keyboard_arrow_up" at bounding box center [408, 89] width 463 height 16
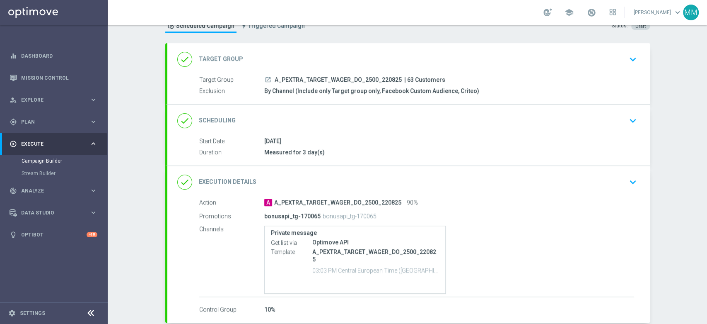
scroll to position [47, 0]
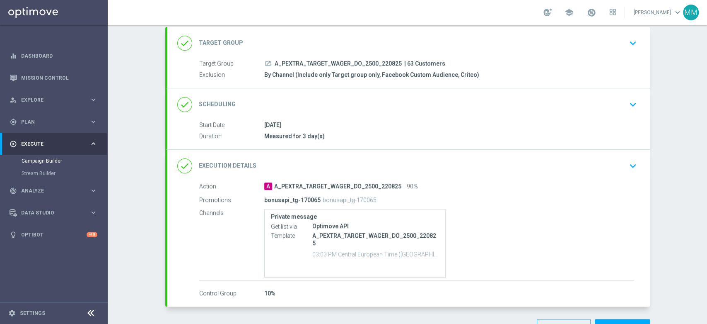
click at [330, 169] on div "done Execution Details keyboard_arrow_down" at bounding box center [408, 166] width 463 height 16
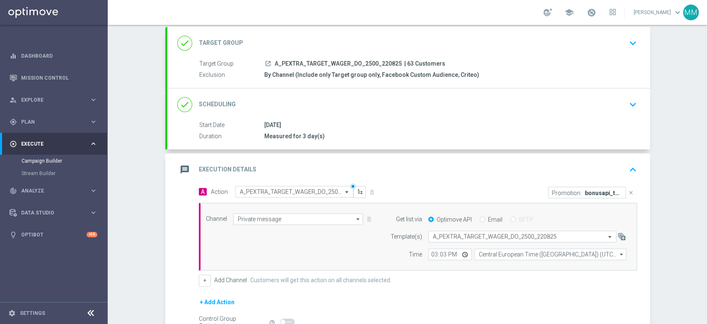
scroll to position [139, 0]
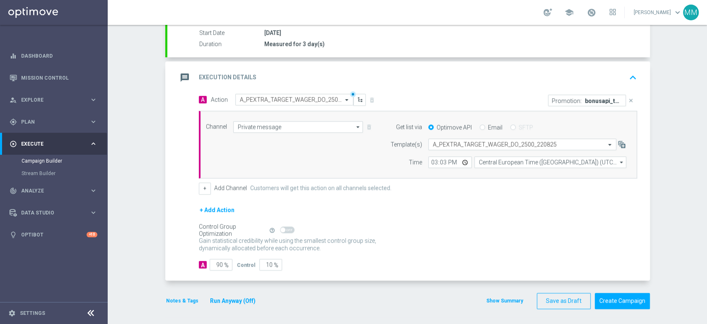
click at [179, 299] on button "Notes & Tags" at bounding box center [182, 300] width 34 height 9
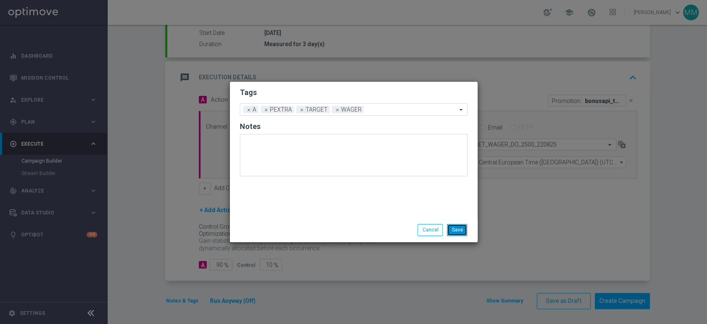
click at [461, 228] on button "Save" at bounding box center [457, 230] width 20 height 12
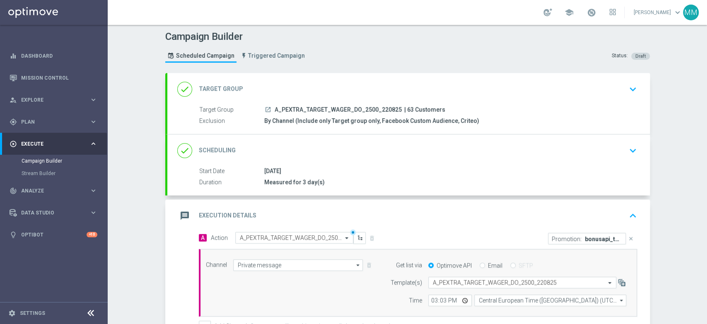
scroll to position [0, 0]
click at [379, 211] on div "message Execution Details keyboard_arrow_up" at bounding box center [408, 217] width 463 height 16
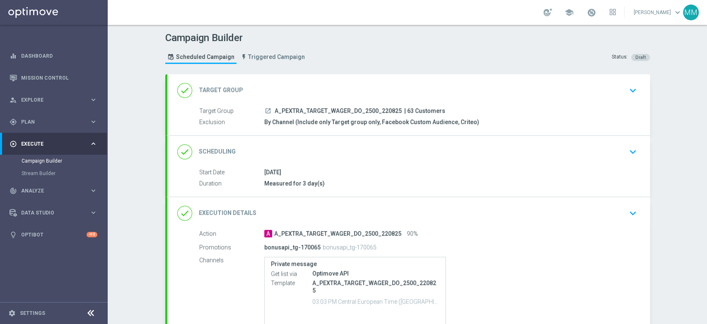
click at [283, 87] on div "done Target Group keyboard_arrow_down" at bounding box center [408, 90] width 463 height 16
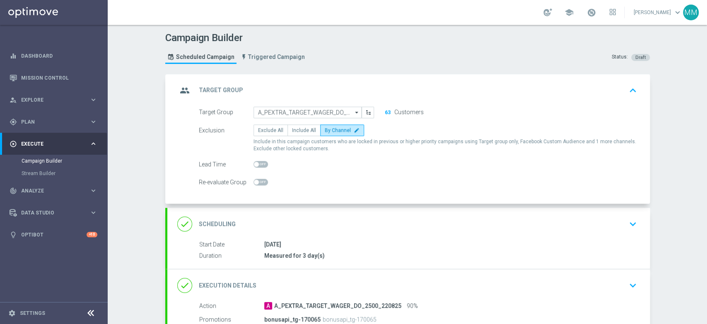
click at [329, 89] on div "group Target Group keyboard_arrow_up Target Group launch A_PEXTRA_TARGET_WAGER_…" at bounding box center [408, 139] width 483 height 130
drag, startPoint x: 334, startPoint y: 83, endPoint x: 337, endPoint y: 90, distance: 8.0
click at [335, 82] on div "group Target Group keyboard_arrow_up" at bounding box center [408, 90] width 463 height 16
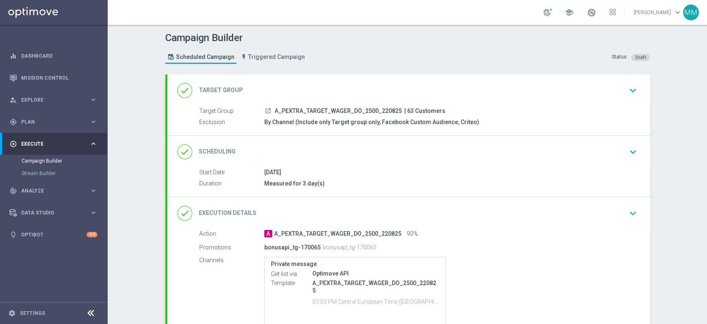
click at [327, 207] on div "done Execution Details keyboard_arrow_down" at bounding box center [408, 213] width 463 height 16
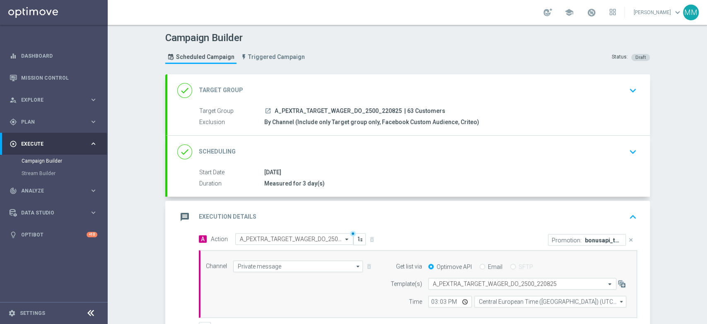
click at [329, 140] on div "done Scheduling keyboard_arrow_down Start Date [DATE] Duration Measured for 3 d…" at bounding box center [408, 165] width 483 height 61
click at [342, 142] on div "done Scheduling keyboard_arrow_down" at bounding box center [408, 151] width 483 height 32
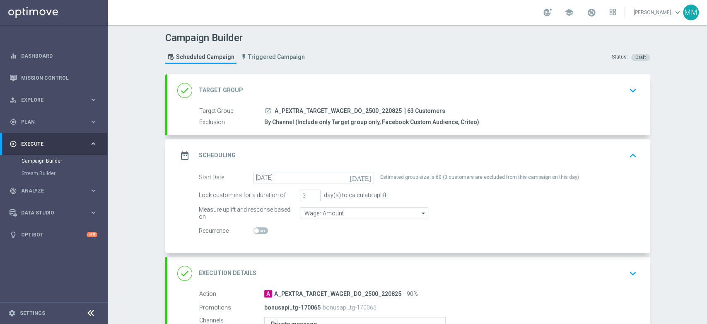
click at [376, 145] on div "date_range Scheduling keyboard_arrow_up" at bounding box center [408, 155] width 483 height 32
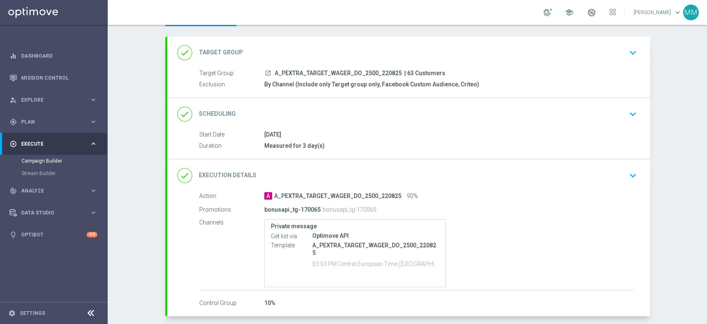
scroll to position [73, 0]
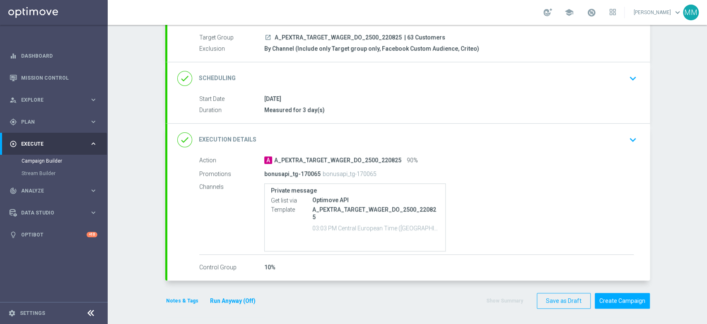
click at [310, 138] on div "done Execution Details keyboard_arrow_down" at bounding box center [408, 140] width 463 height 16
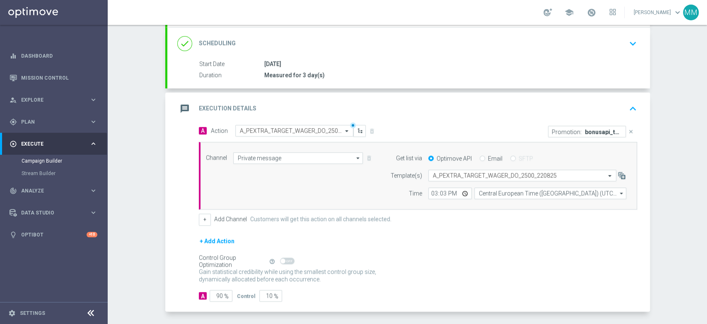
scroll to position [139, 0]
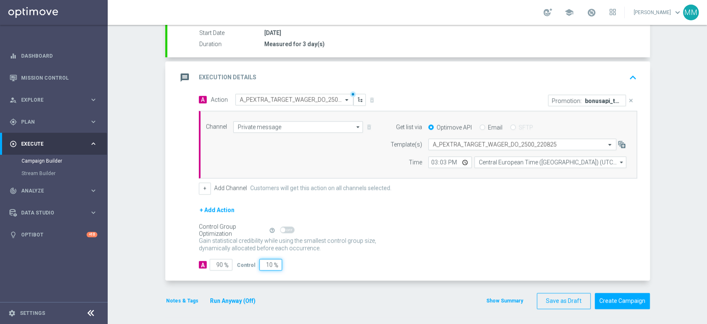
click at [265, 261] on input "10" at bounding box center [270, 264] width 23 height 12
type input "1"
type input "99"
type input "17"
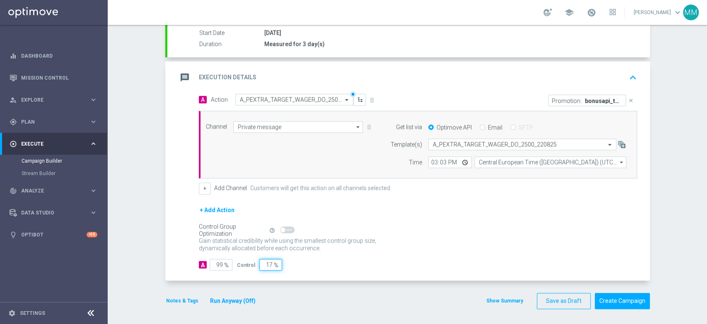
type input "83"
click at [144, 266] on div "Campaign Builder Scheduled Campaign Triggered Campaign Status: Draft done Targe…" at bounding box center [407, 174] width 599 height 299
click at [262, 264] on input "17" at bounding box center [270, 264] width 23 height 12
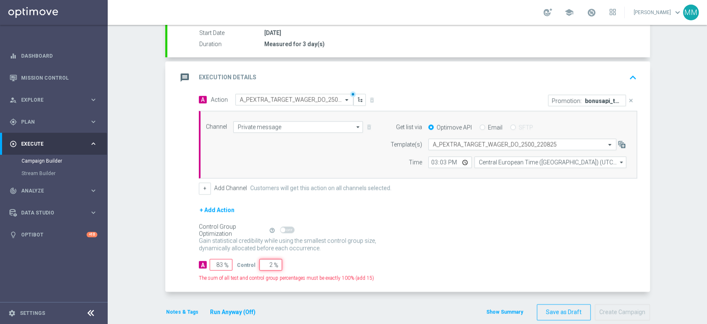
type input "20"
type input "80"
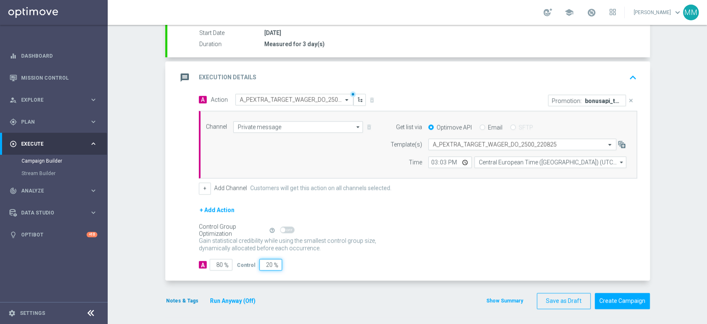
type input "20"
click at [181, 297] on button "Notes & Tags" at bounding box center [182, 300] width 34 height 9
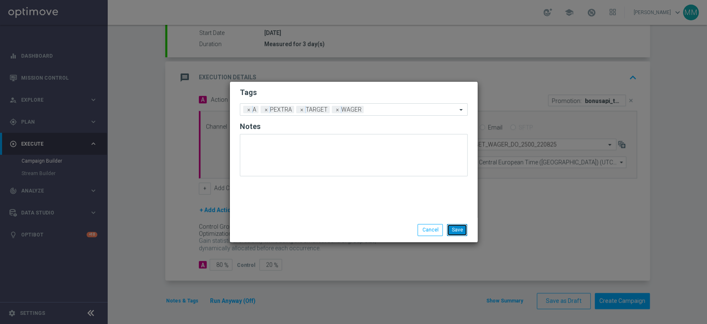
click at [465, 232] on button "Save" at bounding box center [457, 230] width 20 height 12
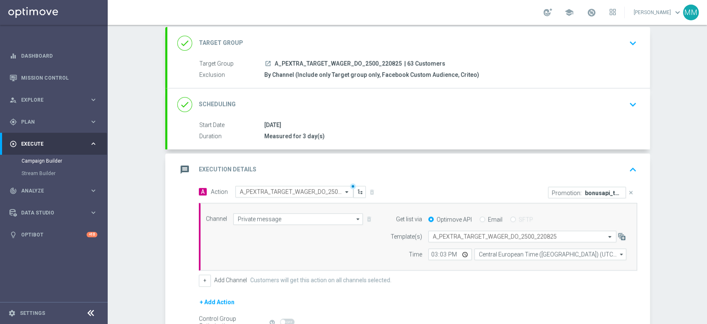
click at [350, 155] on div "message Execution Details keyboard_arrow_up" at bounding box center [408, 169] width 483 height 32
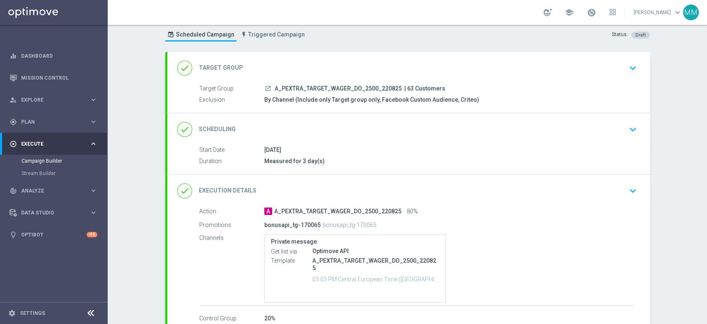
scroll to position [0, 0]
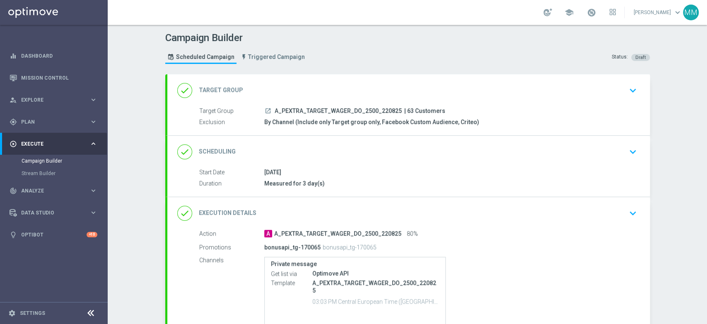
click at [319, 78] on div "done Target Group keyboard_arrow_down" at bounding box center [408, 90] width 483 height 32
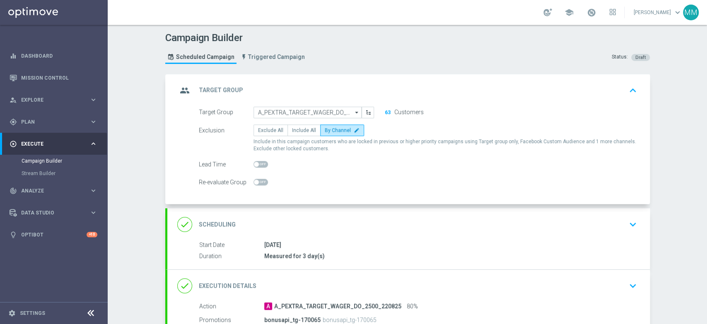
click at [341, 224] on div "done Scheduling keyboard_arrow_down" at bounding box center [408, 224] width 463 height 16
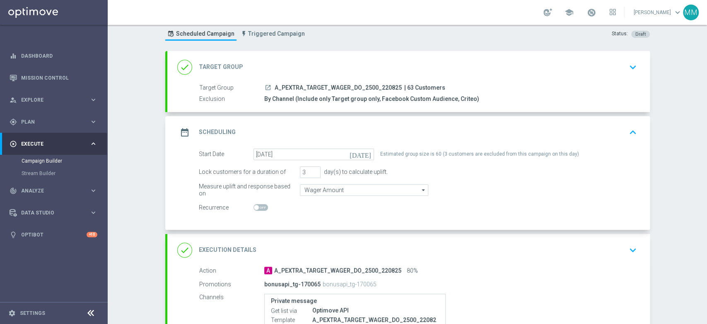
scroll to position [46, 0]
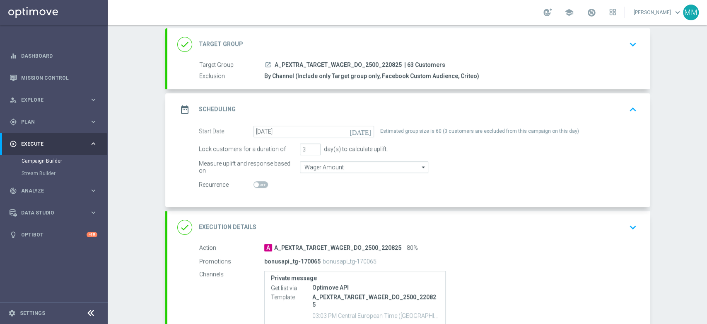
click at [338, 217] on div "done Execution Details keyboard_arrow_down" at bounding box center [408, 227] width 483 height 32
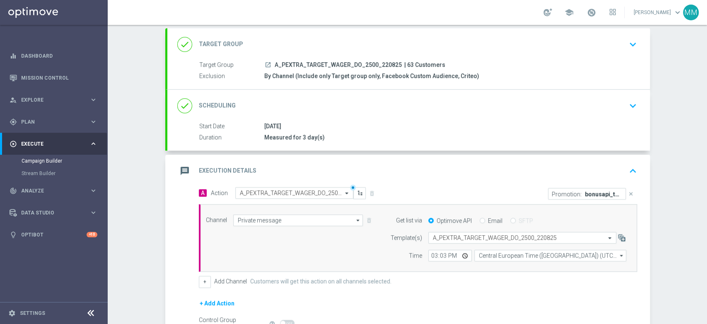
click at [457, 167] on div "message Execution Details keyboard_arrow_up" at bounding box center [408, 171] width 463 height 16
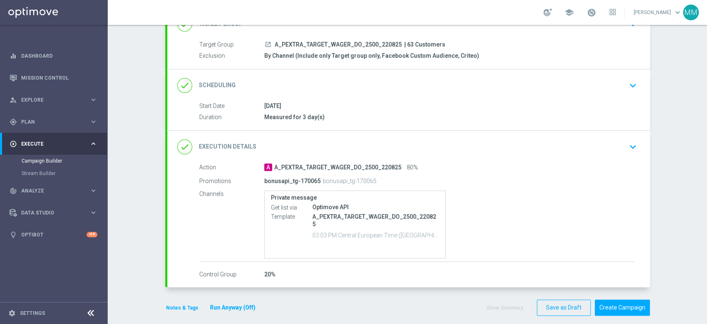
scroll to position [73, 0]
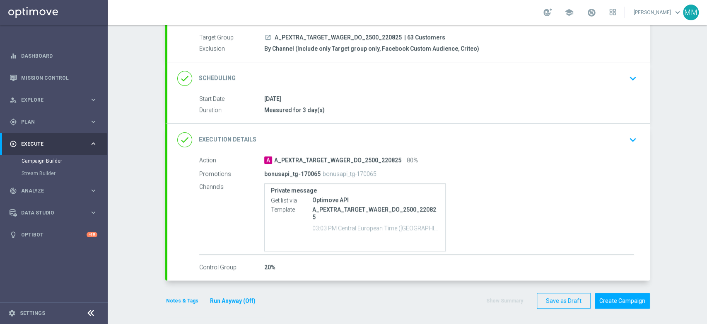
click at [172, 300] on button "Notes & Tags" at bounding box center [182, 300] width 34 height 9
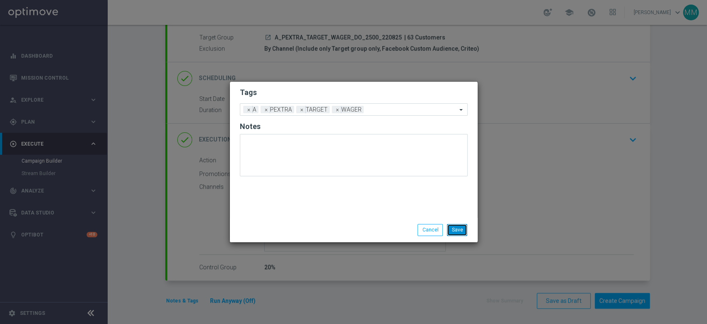
click at [462, 229] on button "Save" at bounding box center [457, 230] width 20 height 12
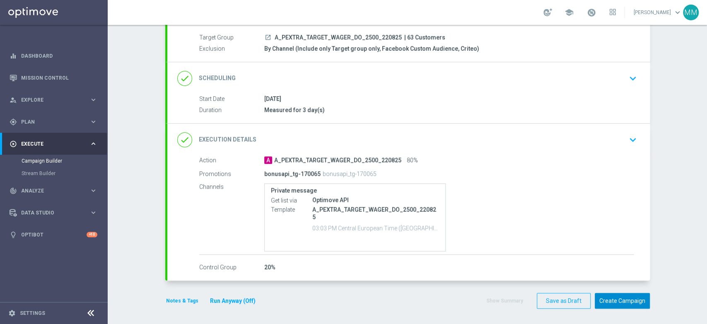
click at [637, 296] on button "Create Campaign" at bounding box center [622, 300] width 55 height 16
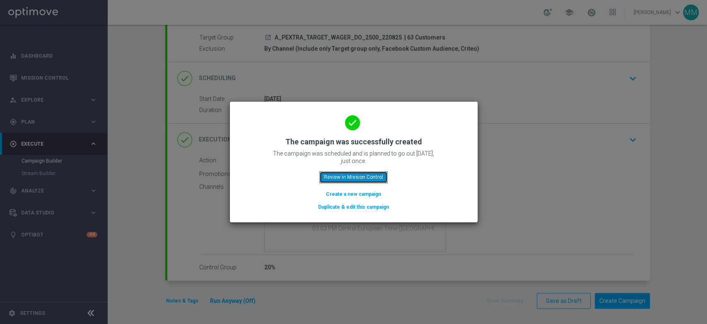
click at [338, 179] on button "Review in Mission Control" at bounding box center [353, 177] width 68 height 12
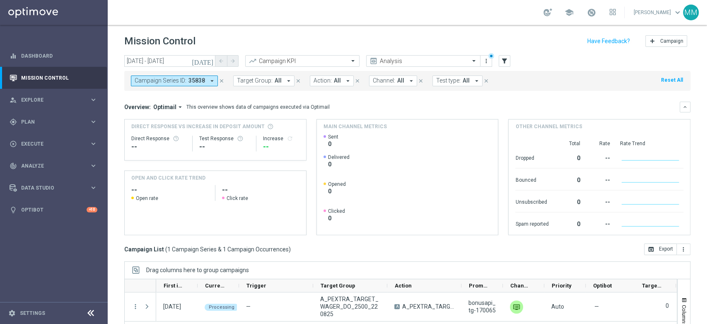
click at [193, 78] on span "35838" at bounding box center [196, 80] width 17 height 7
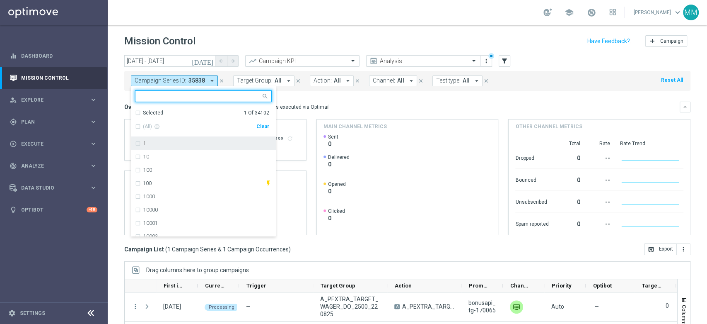
click at [309, 101] on mini-dashboard "Overview: Optimail arrow_drop_down This overview shows data of campaigns execut…" at bounding box center [407, 167] width 566 height 152
